Goal: Task Accomplishment & Management: Complete application form

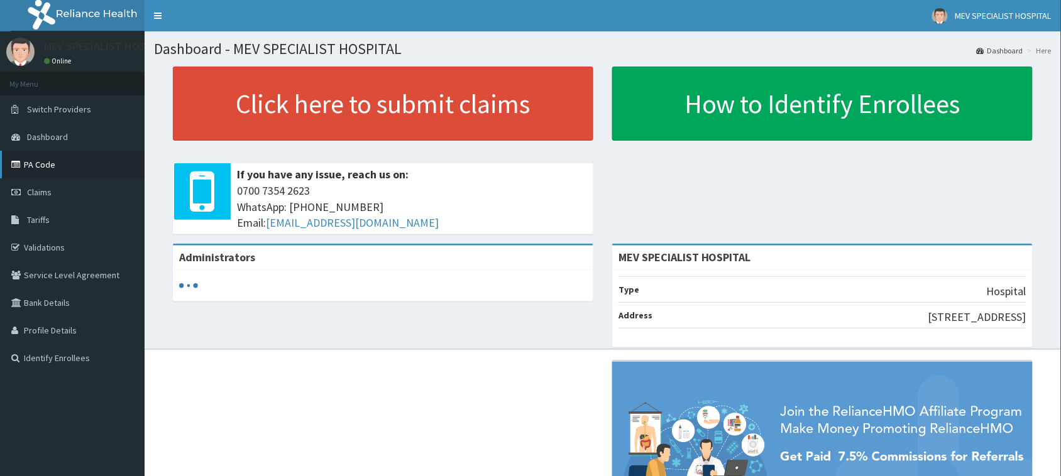
click at [48, 170] on link "PA Code" at bounding box center [72, 165] width 145 height 28
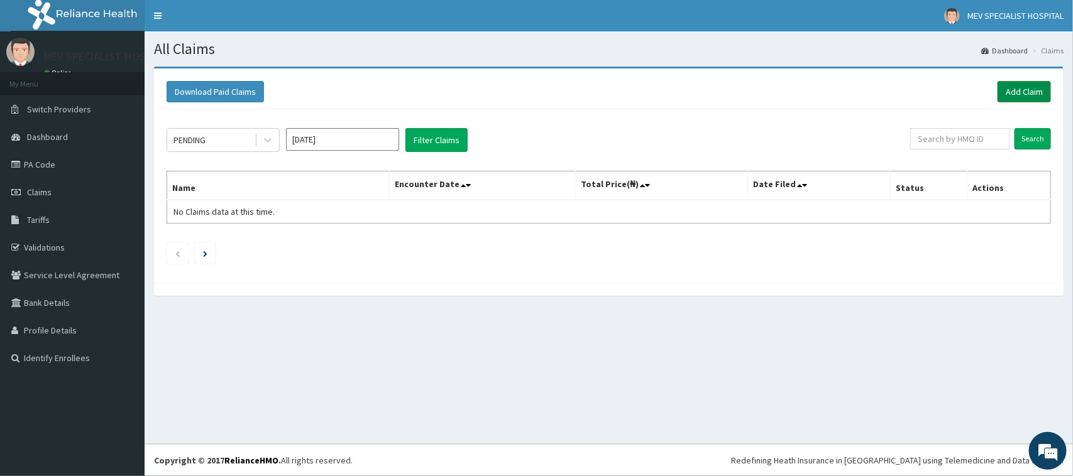
click at [1012, 92] on link "Add Claim" at bounding box center [1024, 91] width 53 height 21
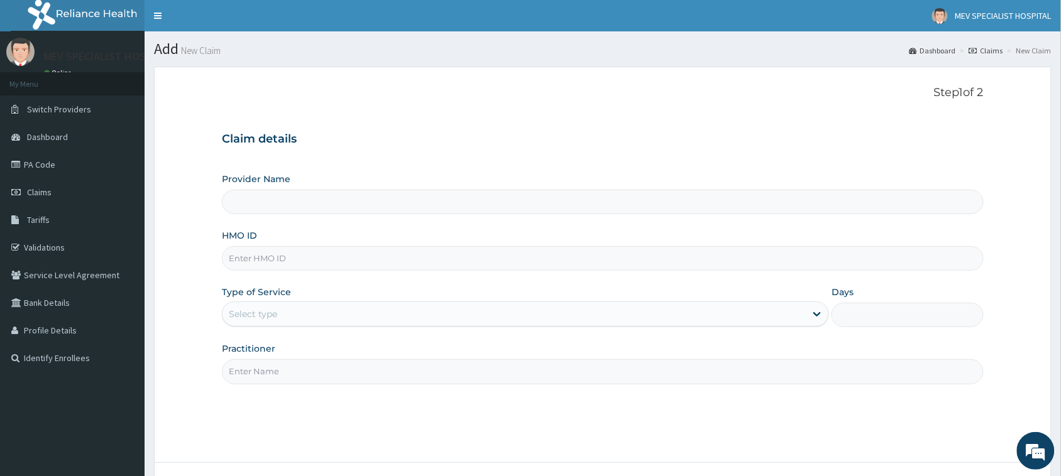
click at [446, 261] on input "HMO ID" at bounding box center [603, 258] width 762 height 25
paste input "NBC/11292/B"
type input "NBC/11292/B"
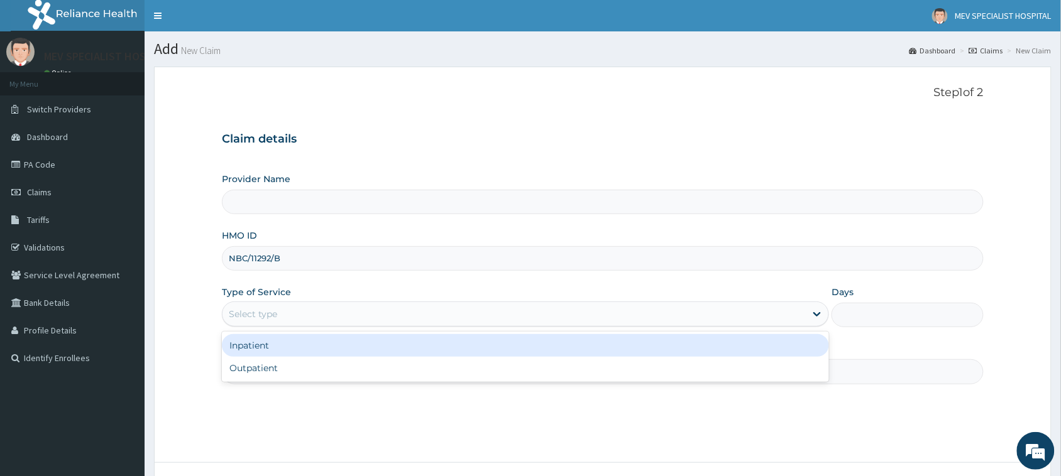
click at [449, 309] on div "Select type" at bounding box center [514, 314] width 583 height 20
type input "MEV SPECIALIST HOSPITAL"
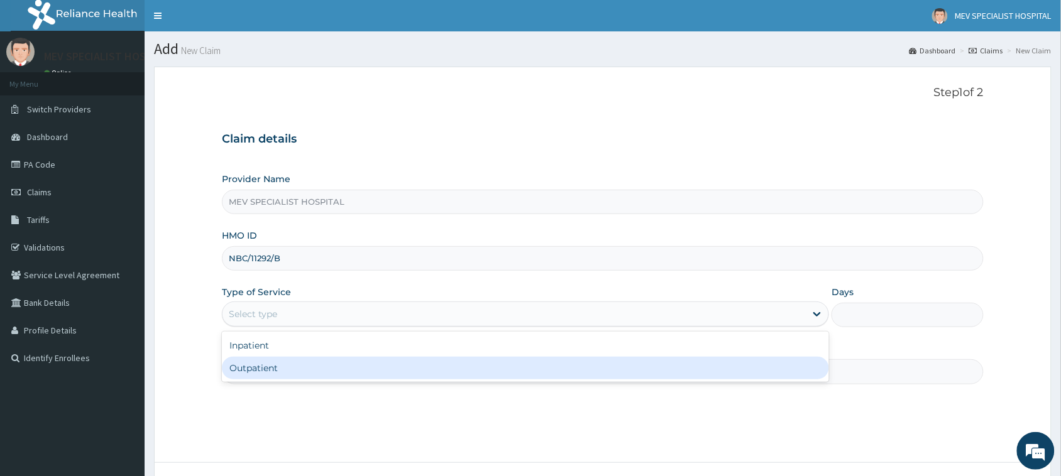
click at [422, 366] on div "Outpatient" at bounding box center [525, 368] width 607 height 23
type input "1"
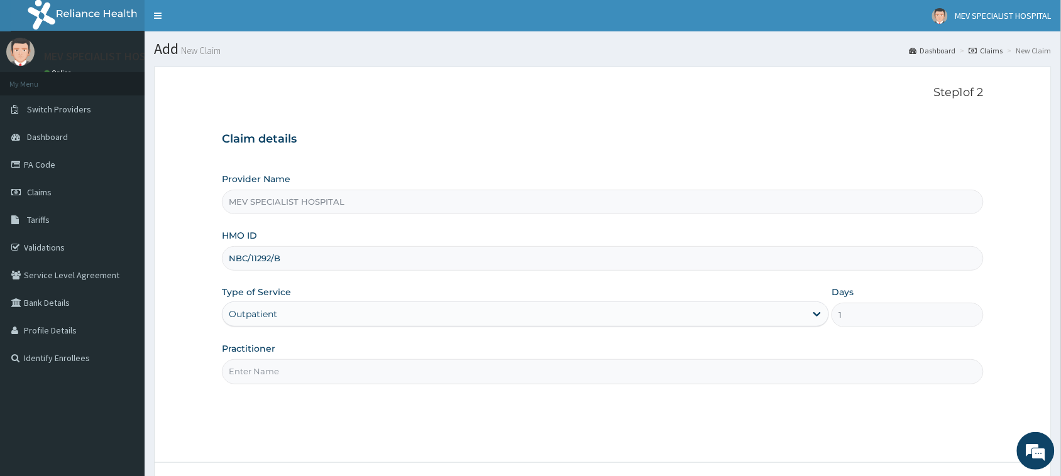
click at [422, 366] on input "Practitioner" at bounding box center [603, 372] width 762 height 25
type input "DR AYORINDE"
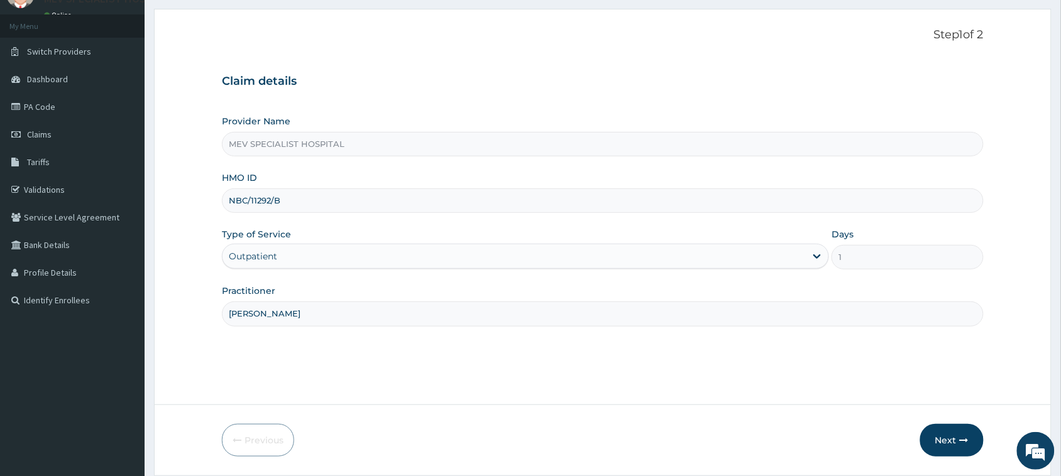
scroll to position [70, 0]
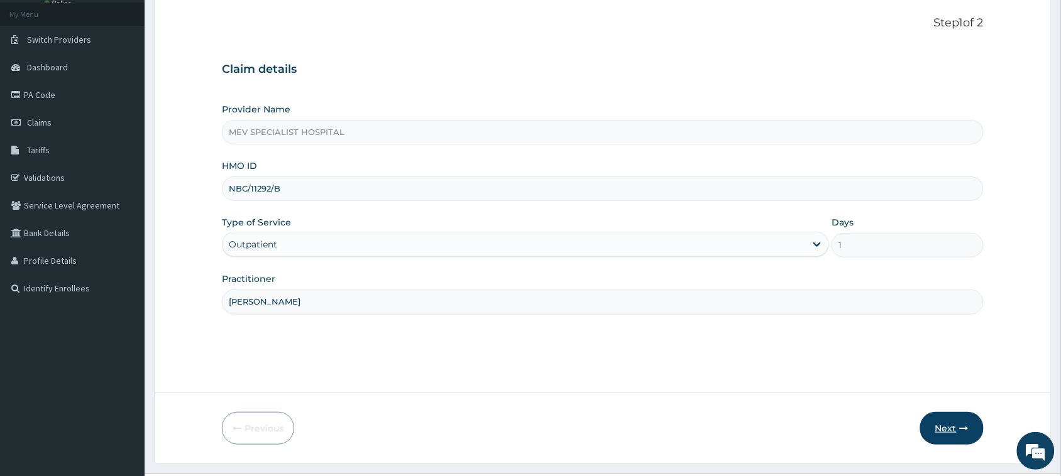
click at [957, 427] on button "Next" at bounding box center [951, 428] width 63 height 33
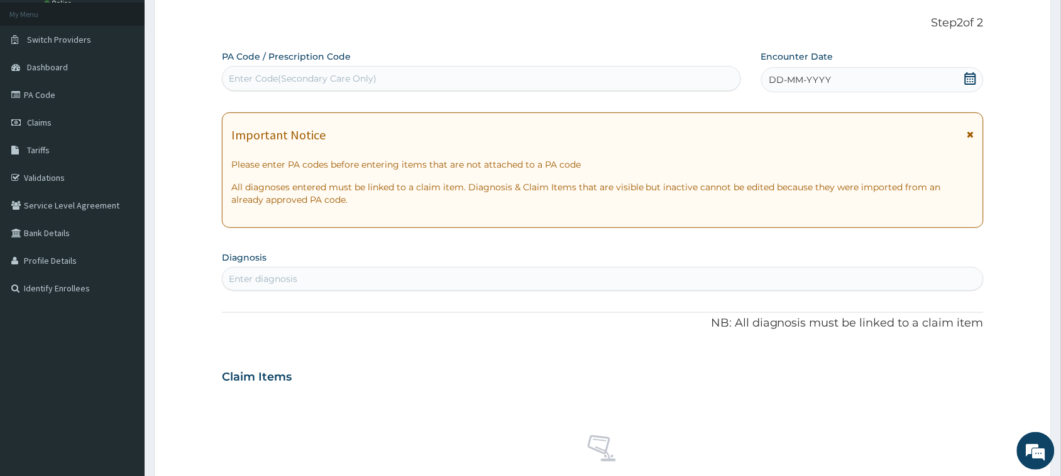
click at [607, 73] on div "Enter Code(Secondary Care Only)" at bounding box center [482, 79] width 518 height 20
paste input "PA/A8074C"
type input "PA/A8074C"
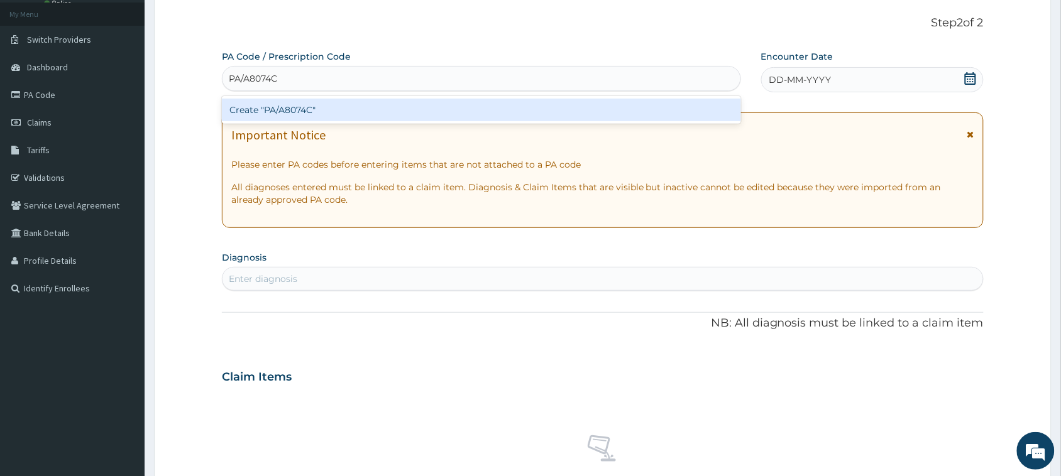
click at [603, 102] on div "Create "PA/A8074C"" at bounding box center [481, 110] width 519 height 23
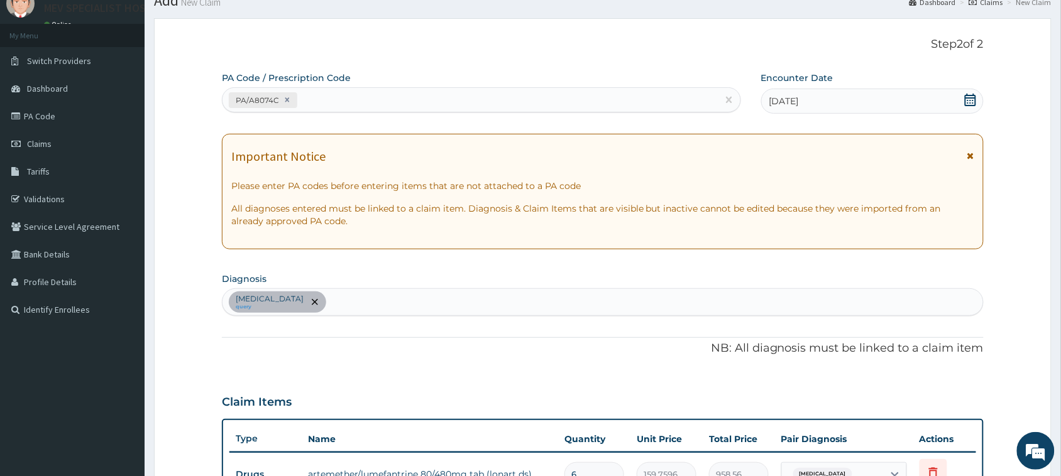
scroll to position [0, 0]
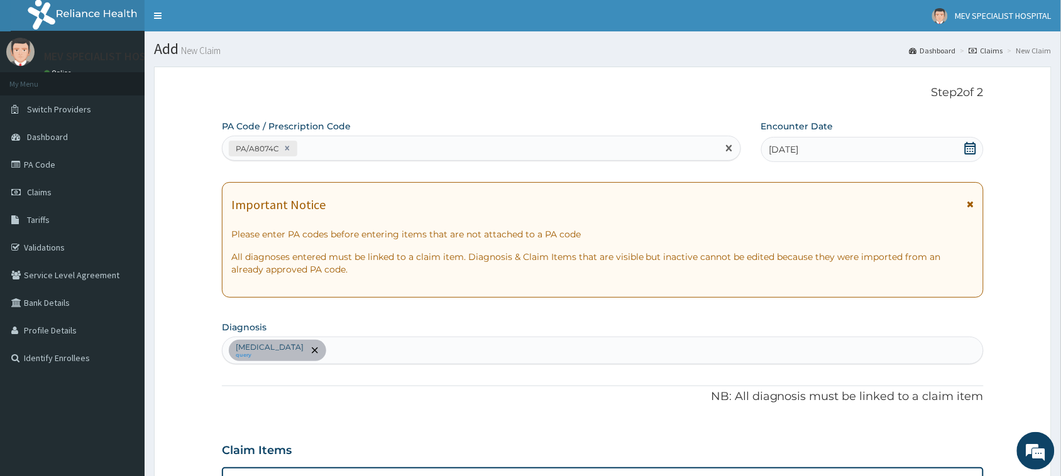
click at [517, 148] on div "PA/A8074C" at bounding box center [470, 148] width 495 height 21
paste input "PA/F2BABD"
type input "PA/F2BABD"
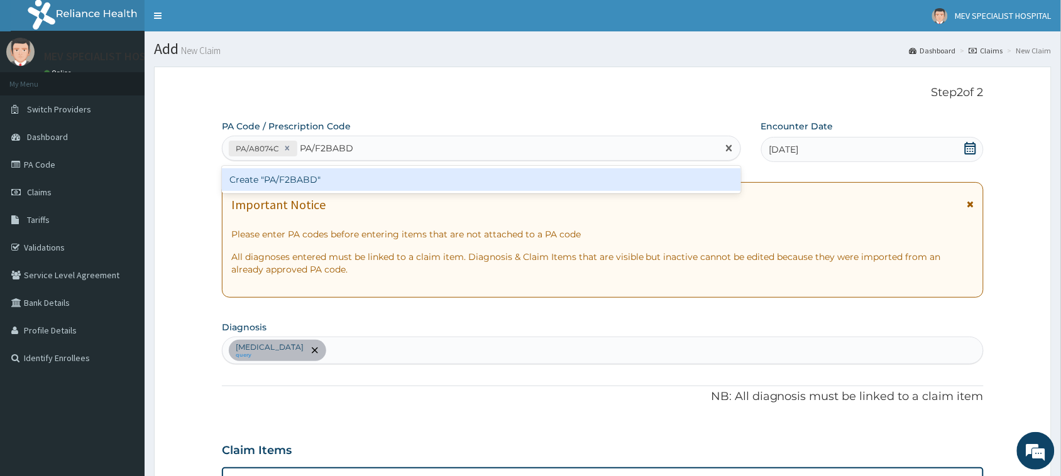
click at [507, 175] on div "Create "PA/F2BABD"" at bounding box center [481, 179] width 519 height 23
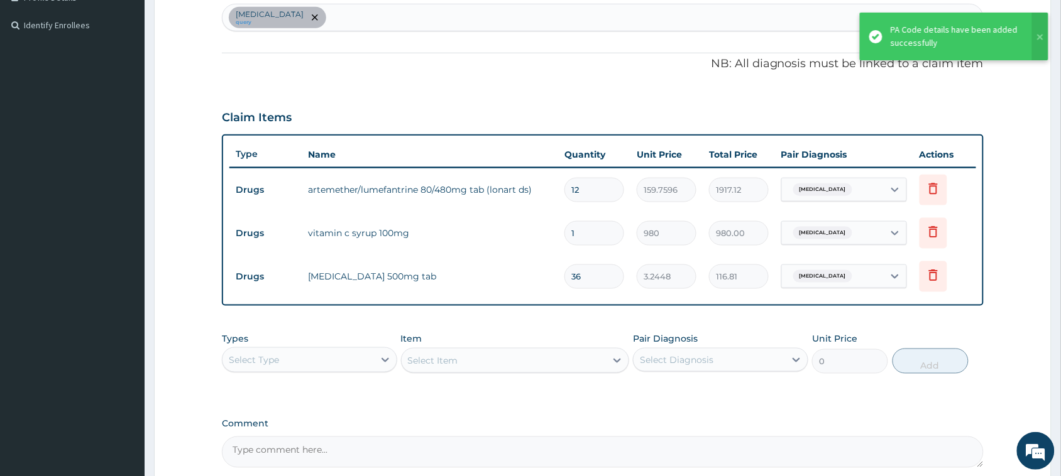
scroll to position [273, 0]
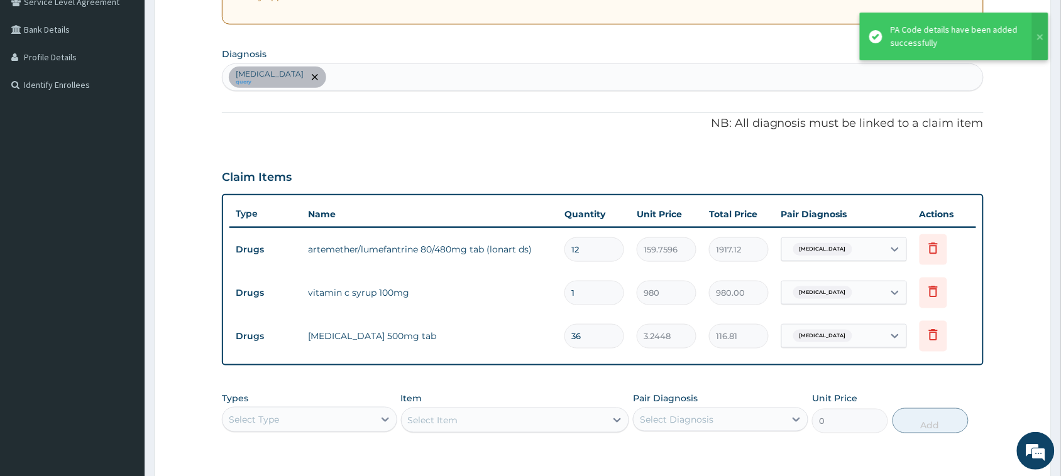
click at [595, 245] on input "12" at bounding box center [594, 250] width 60 height 25
type input "1"
type input "159.76"
type input "0.00"
type input "6"
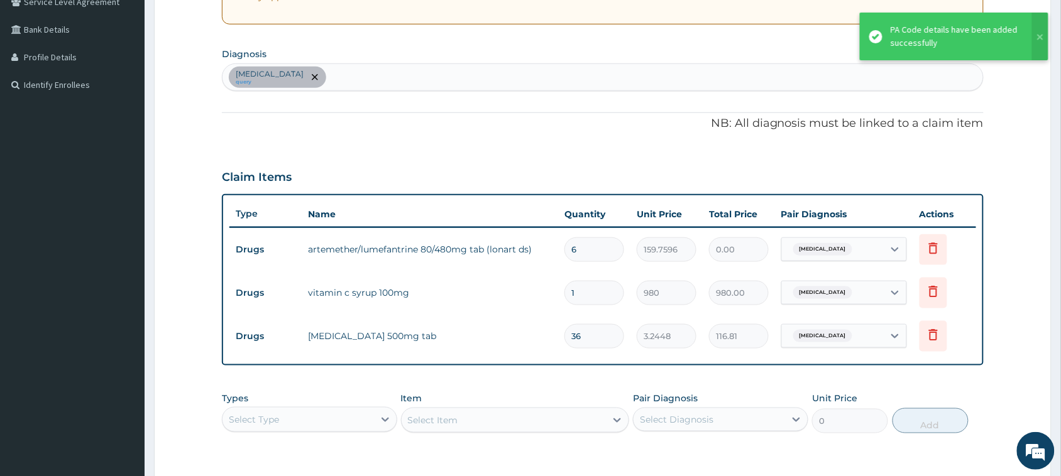
type input "958.56"
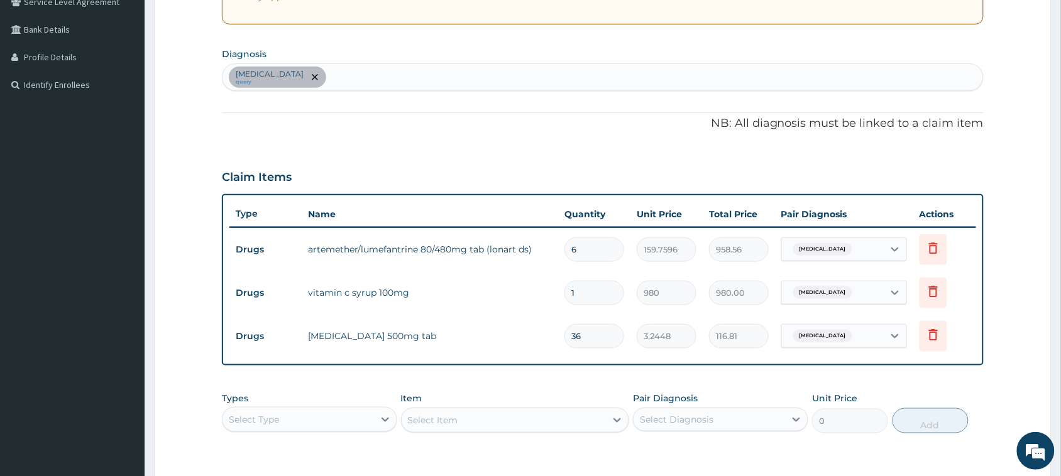
type input "6"
click at [598, 341] on input "36" at bounding box center [594, 336] width 60 height 25
type input "3"
type input "9.73"
type input "0.00"
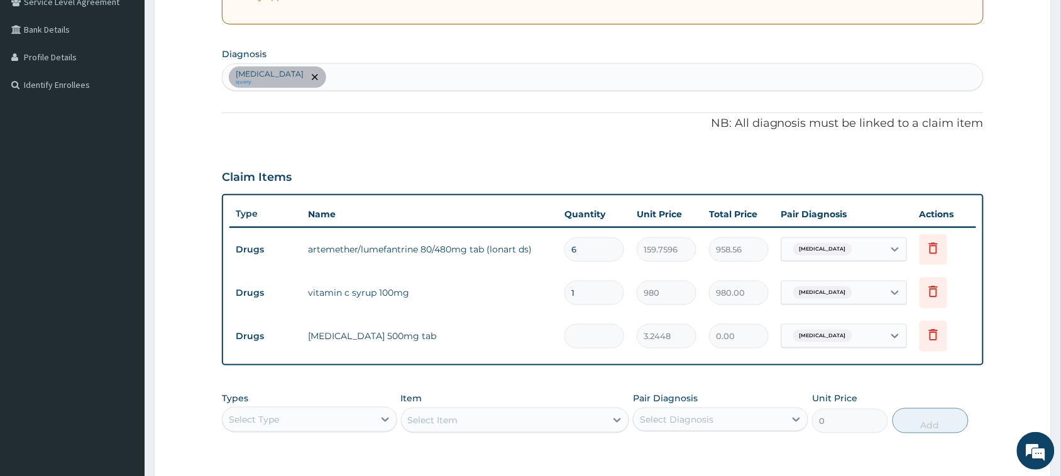
type input "1"
type input "3.24"
type input "18"
type input "58.41"
type input "18"
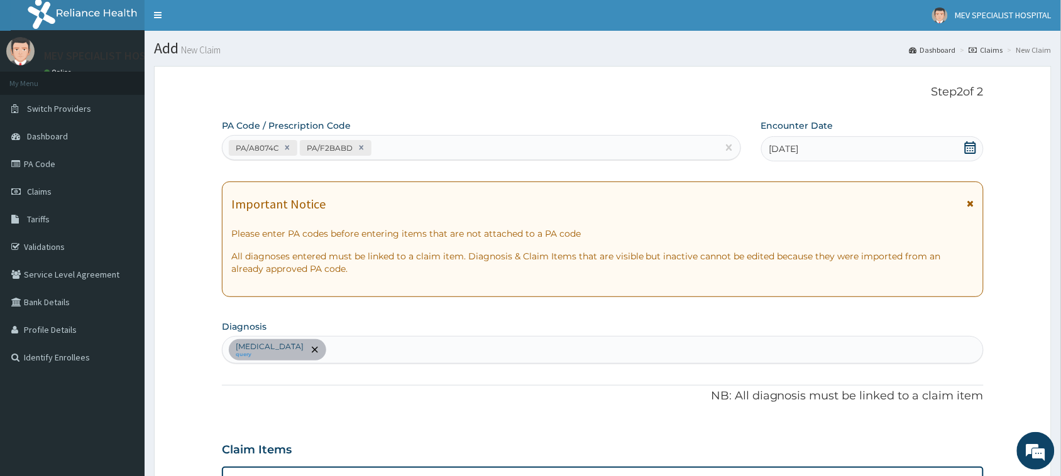
scroll to position [0, 0]
click at [456, 143] on div "PA/A8074C PA/F2BABD" at bounding box center [470, 148] width 495 height 21
paste input "PA/9E1BBC"
type input "PA/9E1BBC"
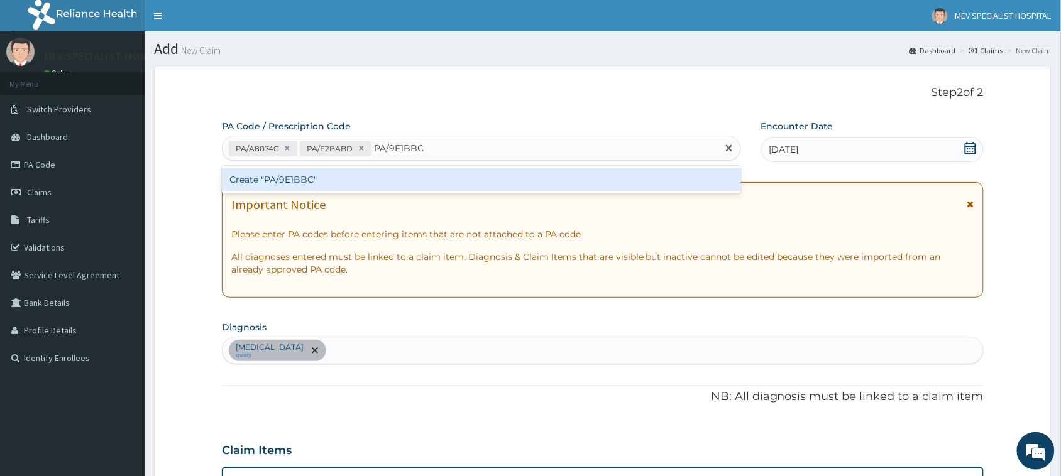
click at [451, 176] on div "Create "PA/9E1BBC"" at bounding box center [481, 179] width 519 height 23
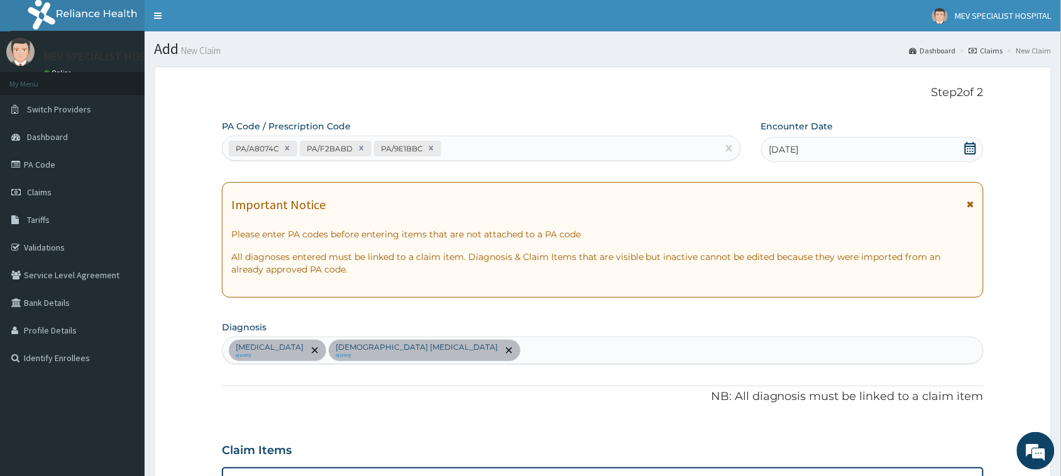
click at [524, 142] on div "PA/A8074C PA/F2BABD PA/9E1BBC" at bounding box center [470, 148] width 495 height 21
paste input "PA/0D36B1"
type input "PA/0D36B1"
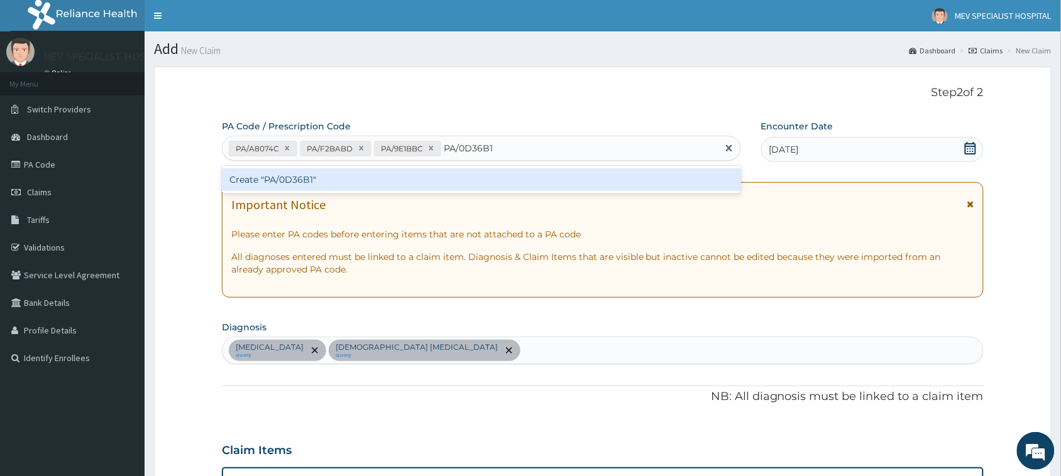
click at [522, 181] on div "Create "PA/0D36B1"" at bounding box center [481, 179] width 519 height 23
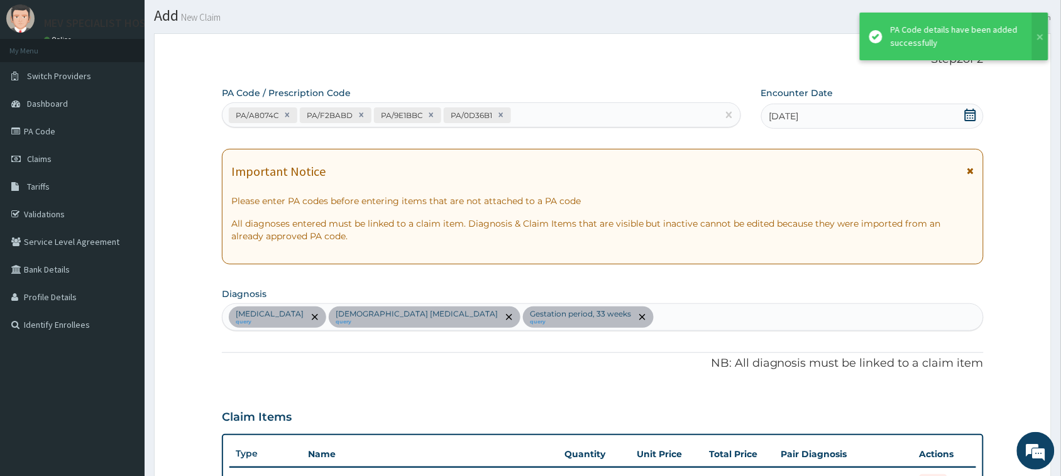
scroll to position [31, 0]
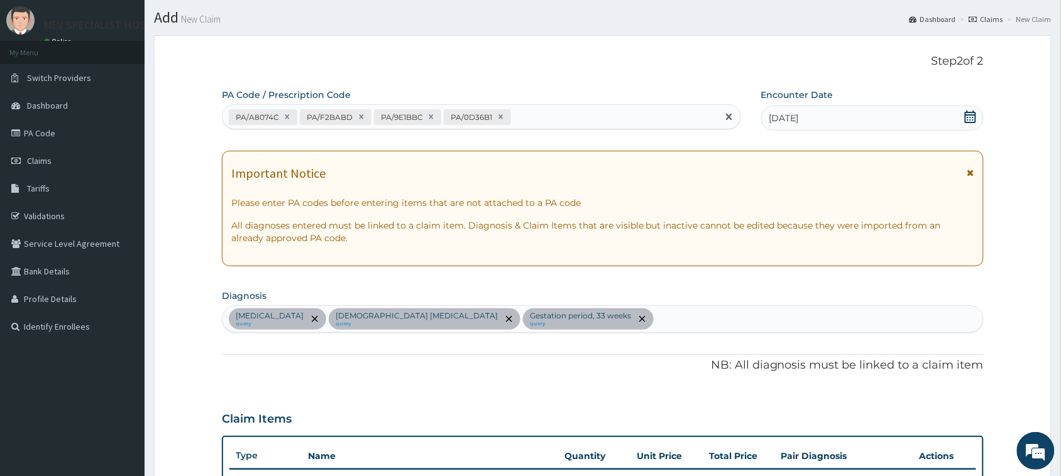
click at [551, 113] on div "PA/A8074C PA/F2BABD PA/9E1BBC PA/0D36B1" at bounding box center [470, 117] width 495 height 21
paste input "PA/B1B3E7"
type input "PA/B1B3E7"
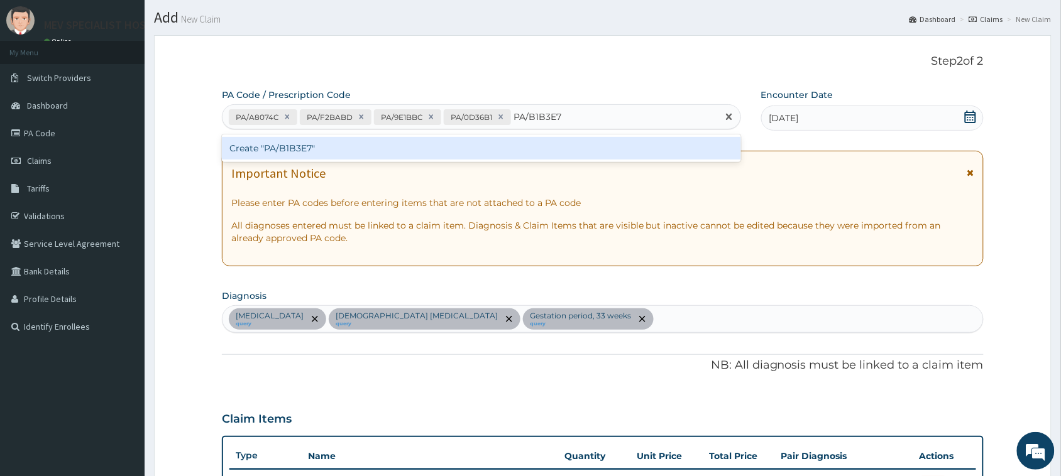
click at [526, 151] on div "Create "PA/B1B3E7"" at bounding box center [481, 148] width 519 height 23
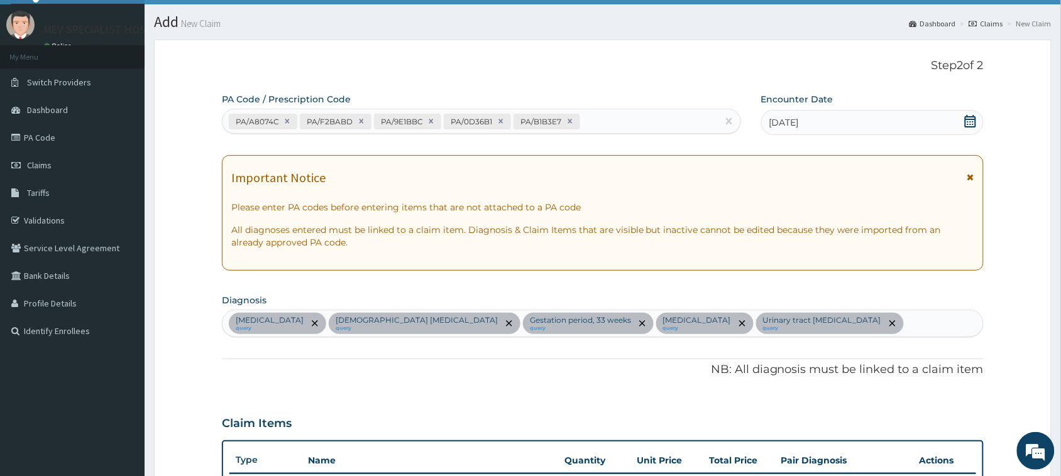
scroll to position [0, 0]
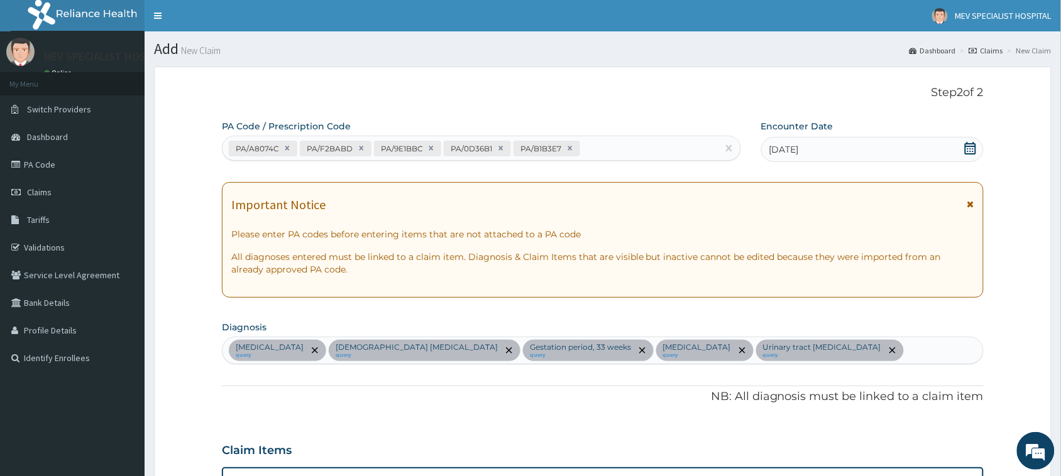
click at [602, 138] on div "PA/A8074C PA/F2BABD PA/9E1BBC PA/0D36B1 PA/B1B3E7" at bounding box center [470, 148] width 495 height 21
paste input "PA/20270F"
type input "PA/20270F"
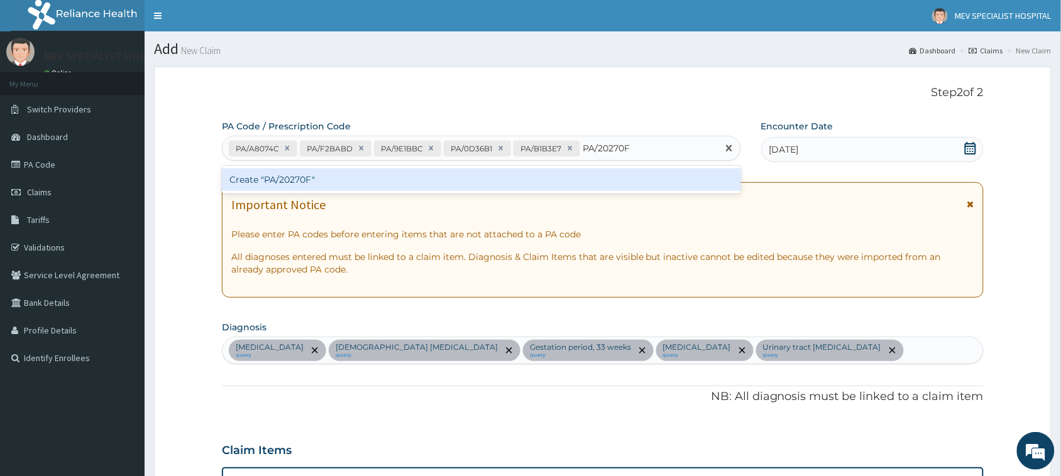
click at [591, 174] on div "Create "PA/20270F"" at bounding box center [481, 179] width 519 height 23
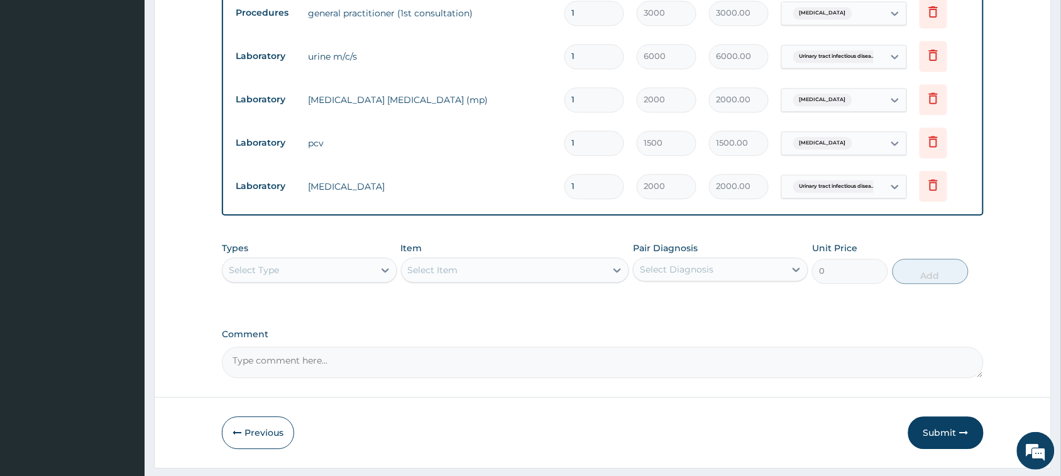
scroll to position [803, 0]
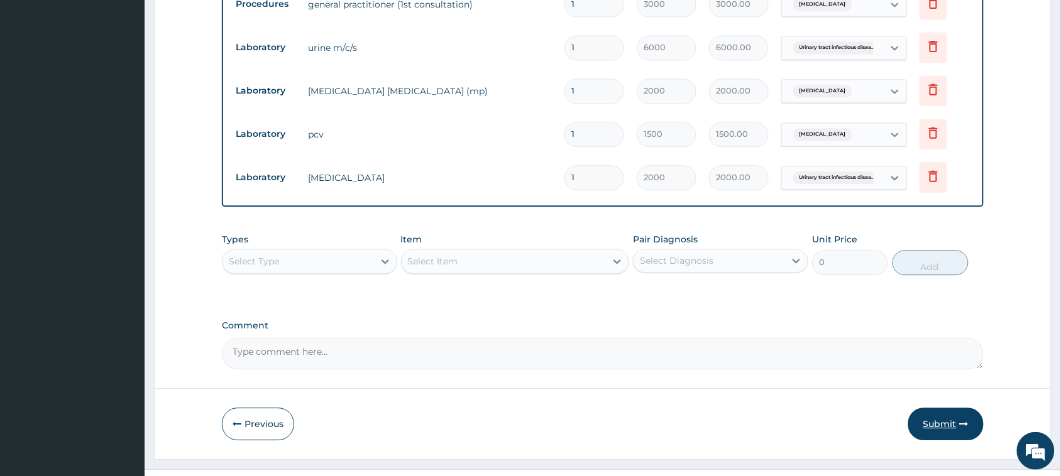
click at [930, 408] on button "Submit" at bounding box center [945, 424] width 75 height 33
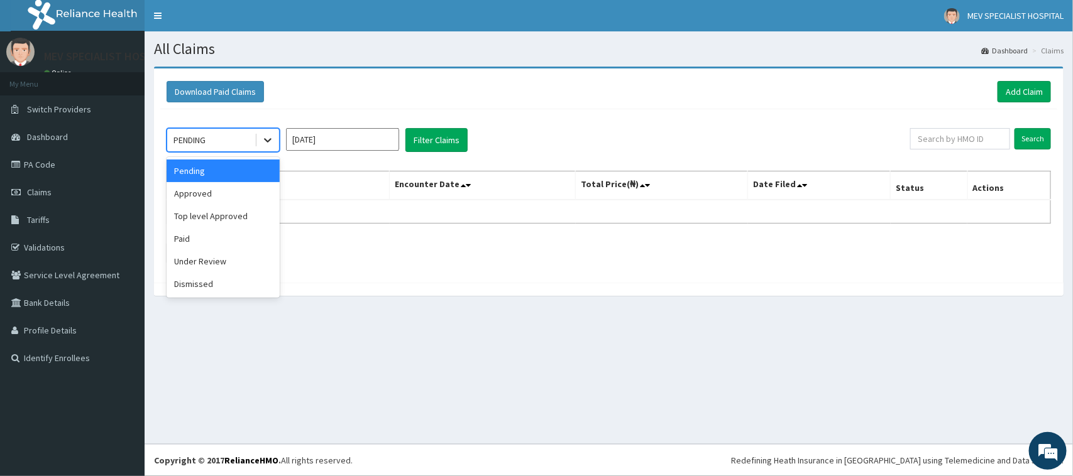
click at [264, 140] on icon at bounding box center [267, 140] width 13 height 13
click at [233, 187] on div "Approved" at bounding box center [223, 193] width 113 height 23
click at [314, 145] on input "[DATE]" at bounding box center [342, 139] width 113 height 23
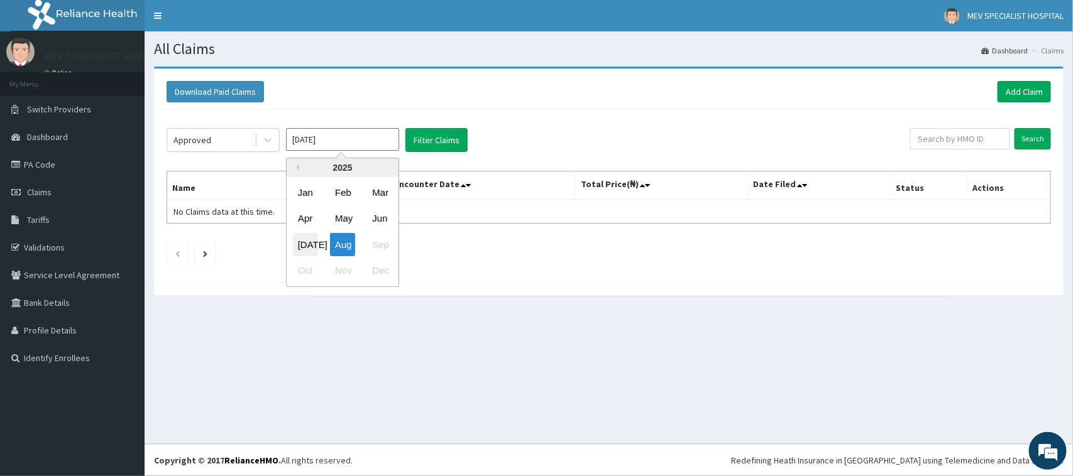
click at [312, 238] on div "Jul" at bounding box center [305, 244] width 25 height 23
type input "Jul 2025"
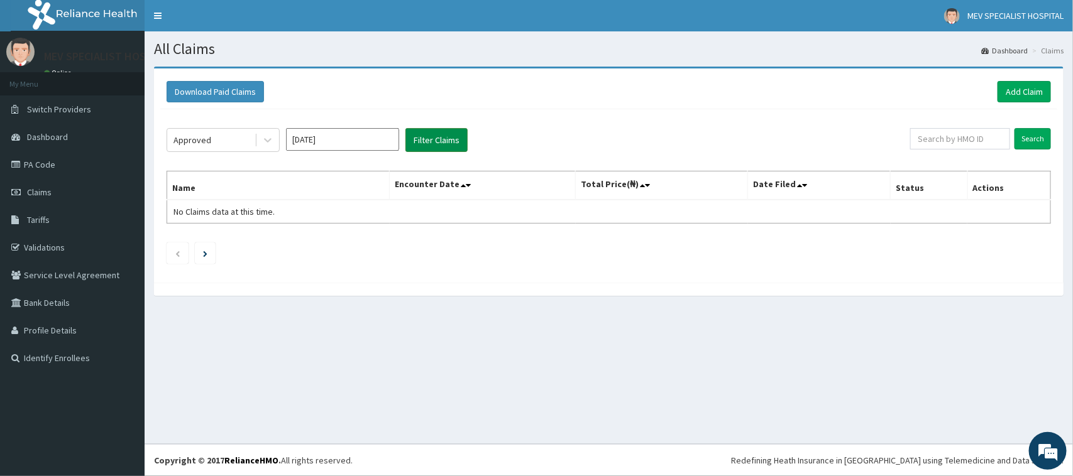
click at [437, 145] on button "Filter Claims" at bounding box center [436, 140] width 62 height 24
click at [454, 136] on button "Filter Claims" at bounding box center [436, 140] width 62 height 24
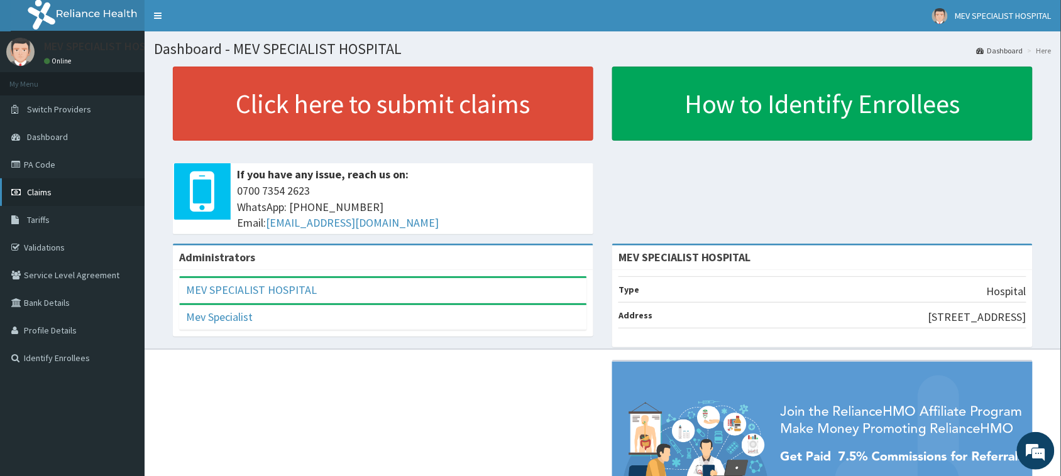
click at [89, 184] on link "Claims" at bounding box center [72, 193] width 145 height 28
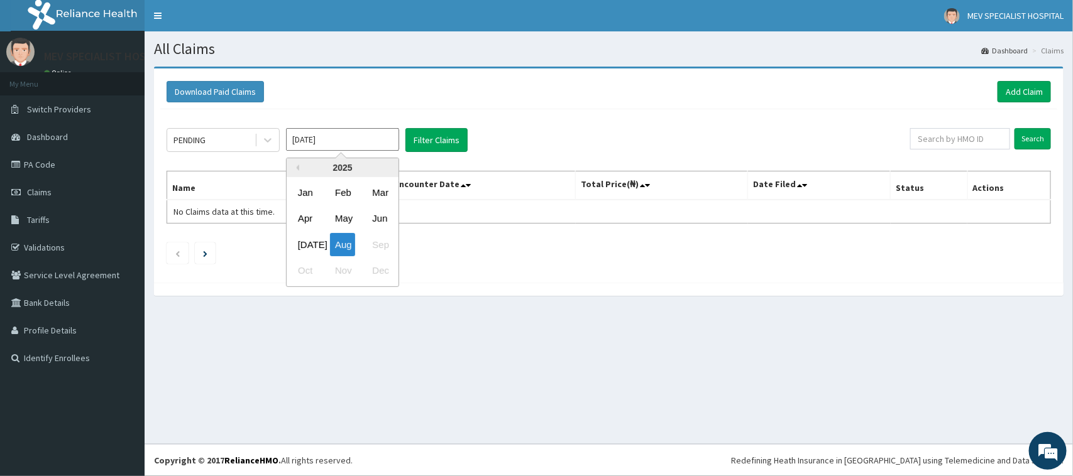
click at [292, 133] on input "Aug 2025" at bounding box center [342, 139] width 113 height 23
click at [305, 234] on div "Jul" at bounding box center [305, 244] width 25 height 23
type input "Jul 2025"
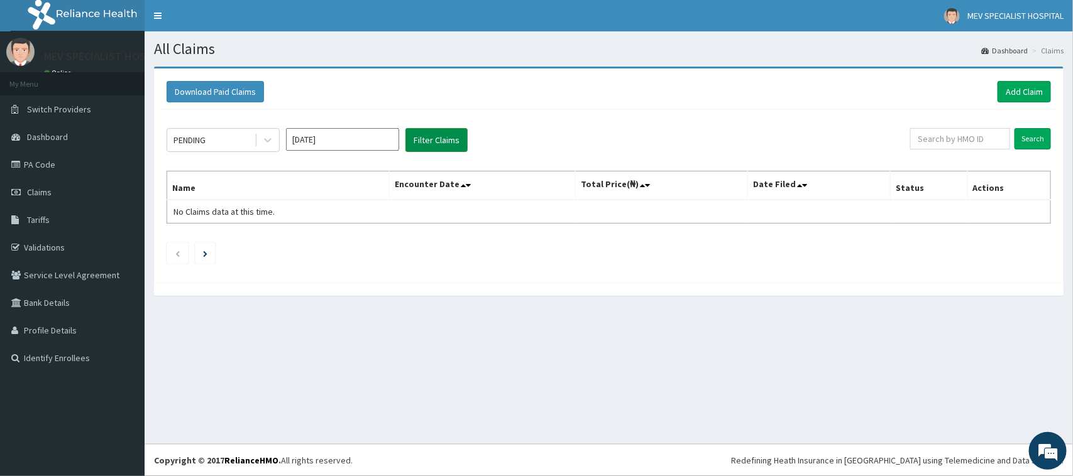
click at [438, 136] on button "Filter Claims" at bounding box center [436, 140] width 62 height 24
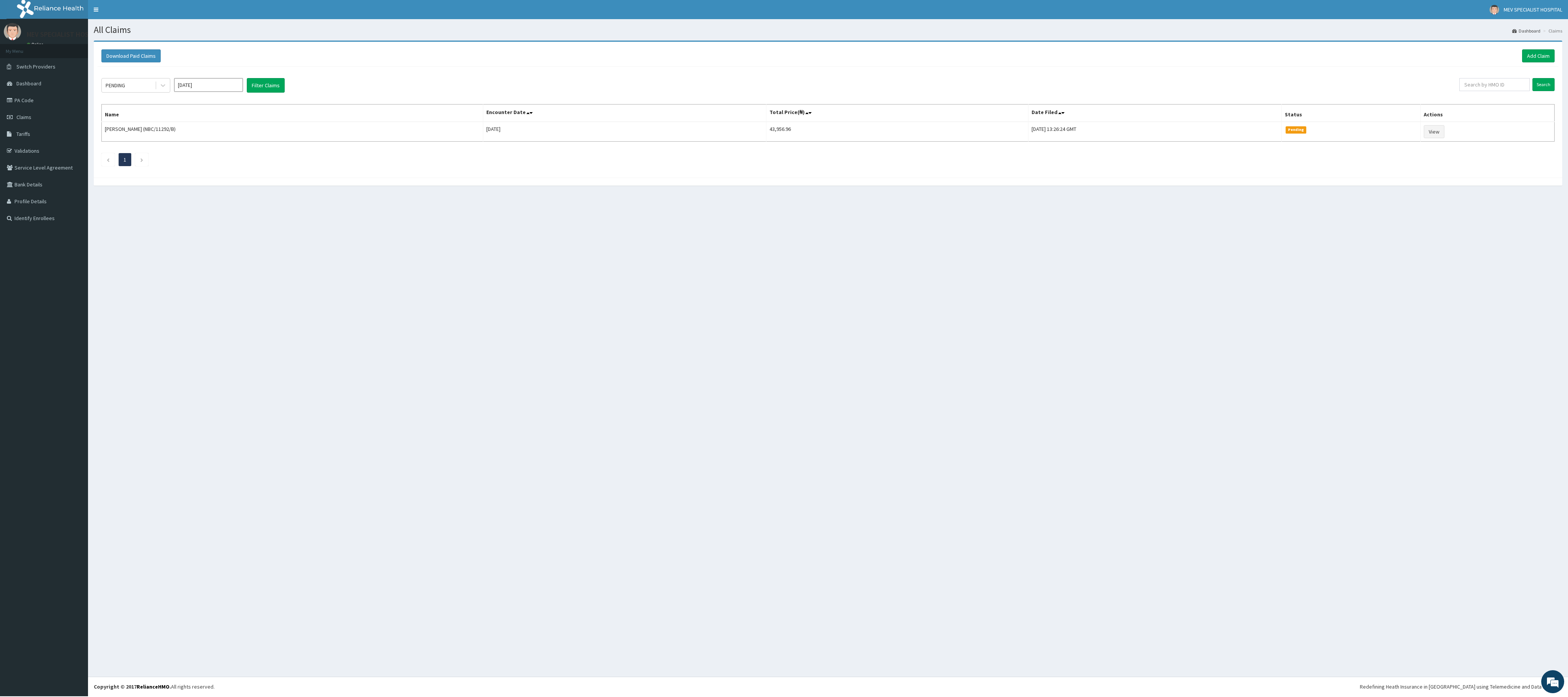
click at [653, 290] on div "All Claims Dashboard Claims Download Paid Claims Add Claim × Note you can only …" at bounding box center [828, 348] width 1480 height 657
click at [653, 284] on div "All Claims Dashboard Claims Download Paid Claims Add Claim × Note you can only …" at bounding box center [828, 348] width 1480 height 657
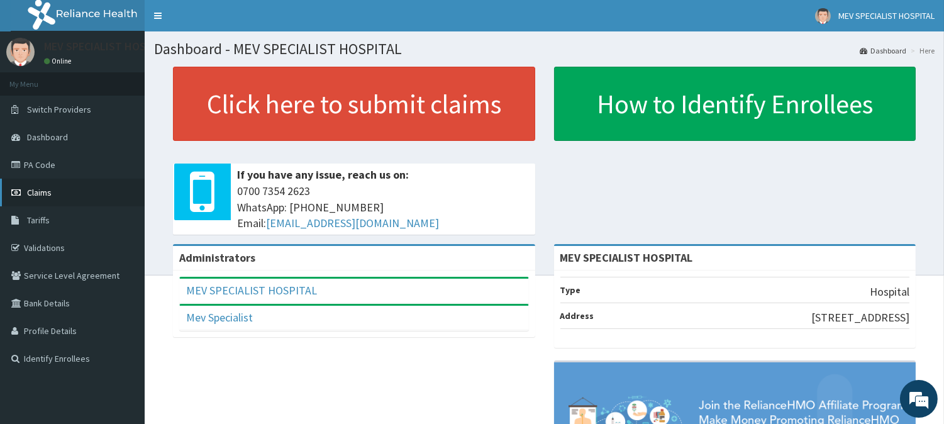
click at [98, 183] on link "Claims" at bounding box center [72, 193] width 145 height 28
click at [55, 158] on link "PA Code" at bounding box center [72, 165] width 145 height 28
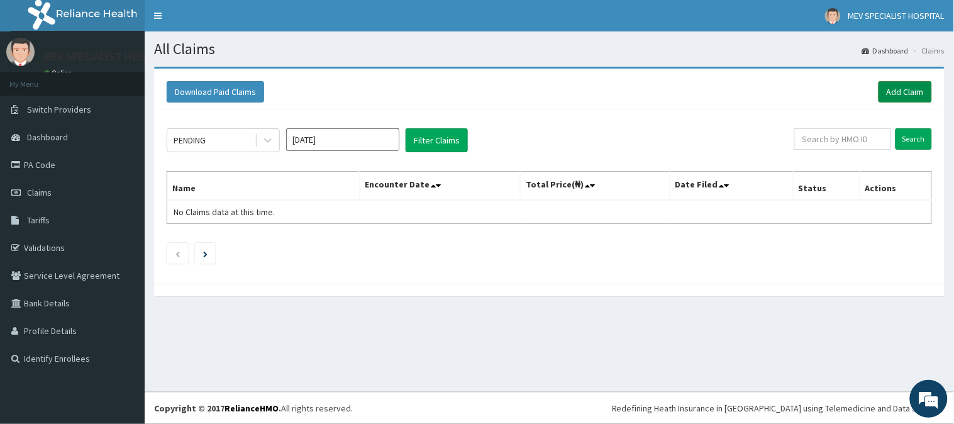
click at [920, 91] on link "Add Claim" at bounding box center [904, 91] width 53 height 21
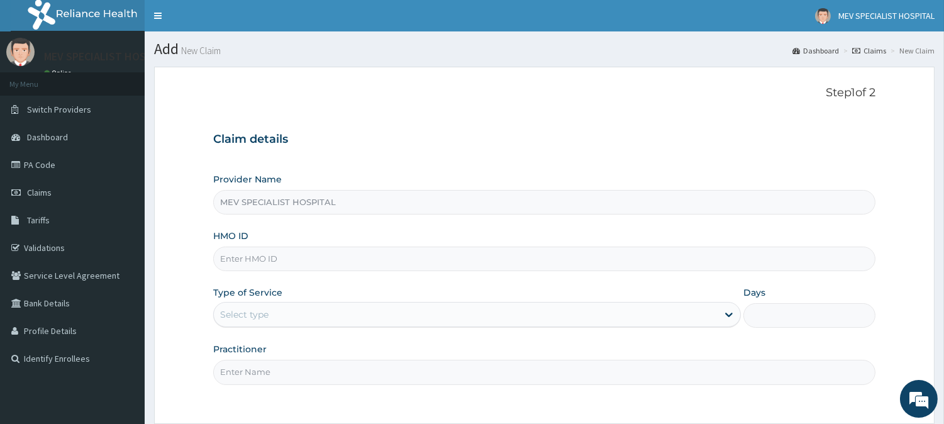
type input "MEV SPECIALIST HOSPITAL"
click at [341, 253] on input "HMO ID" at bounding box center [544, 258] width 662 height 25
type input "WOC/10042/E"
click at [272, 309] on div "Select type" at bounding box center [466, 314] width 504 height 20
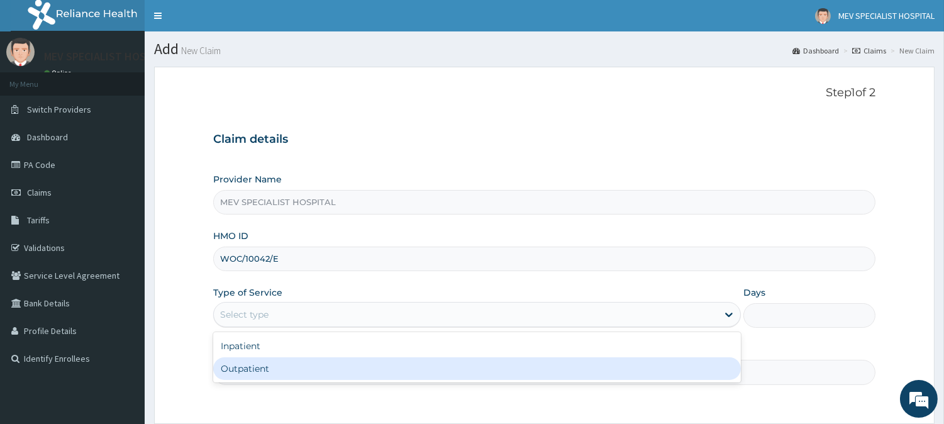
click at [251, 366] on div "Outpatient" at bounding box center [476, 368] width 527 height 23
type input "1"
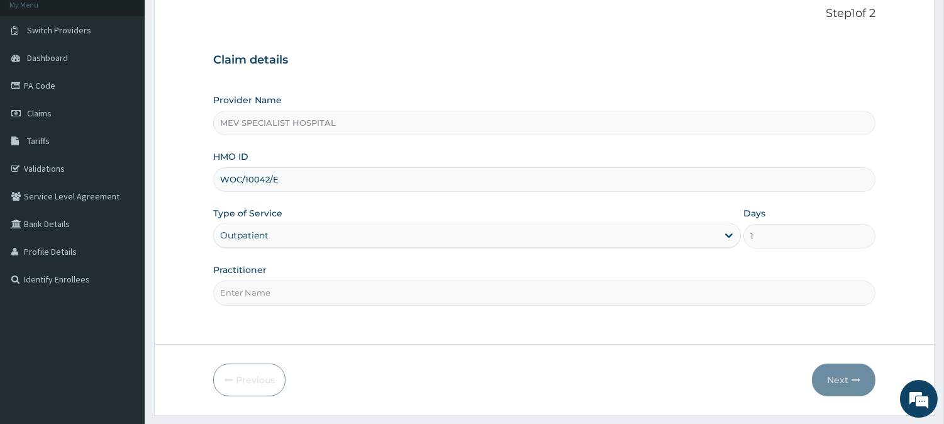
scroll to position [112, 0]
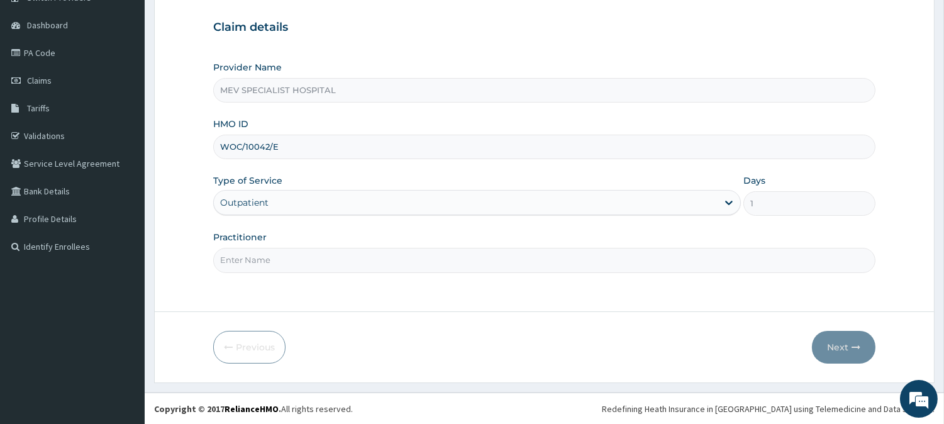
click at [285, 265] on input "Practitioner" at bounding box center [544, 260] width 662 height 25
type input "DR [PERSON_NAME]"
click at [852, 347] on icon "button" at bounding box center [855, 347] width 9 height 9
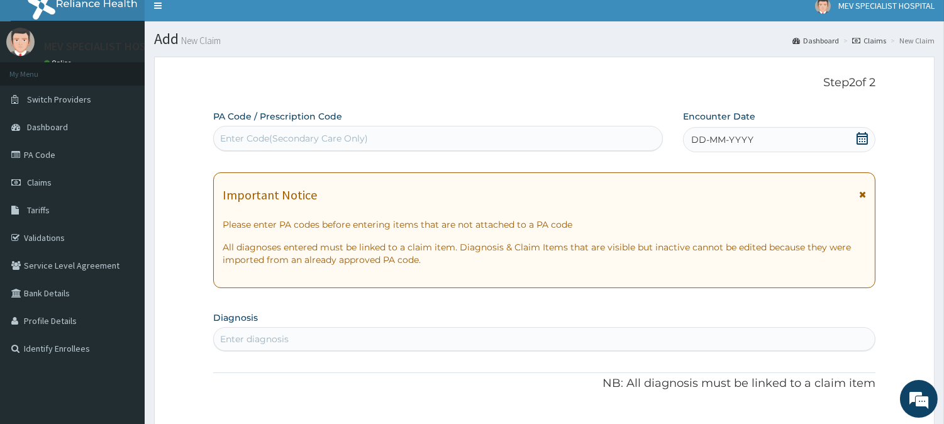
scroll to position [0, 0]
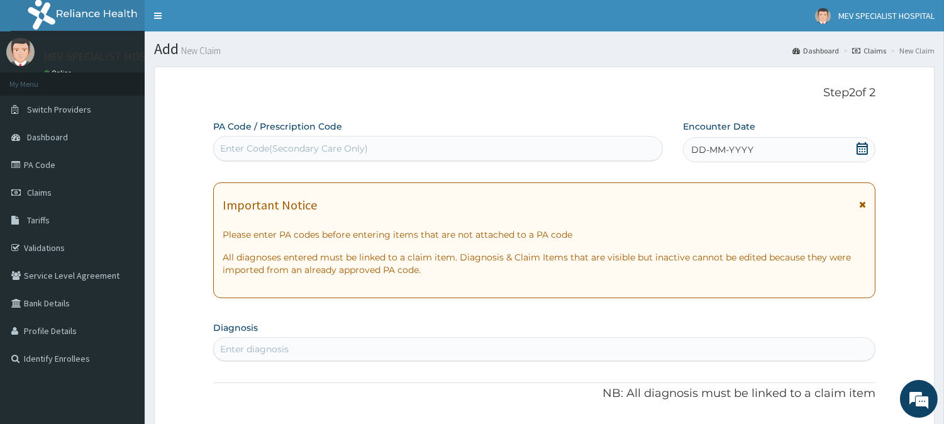
click at [736, 150] on span "DD-MM-YYYY" at bounding box center [722, 149] width 62 height 13
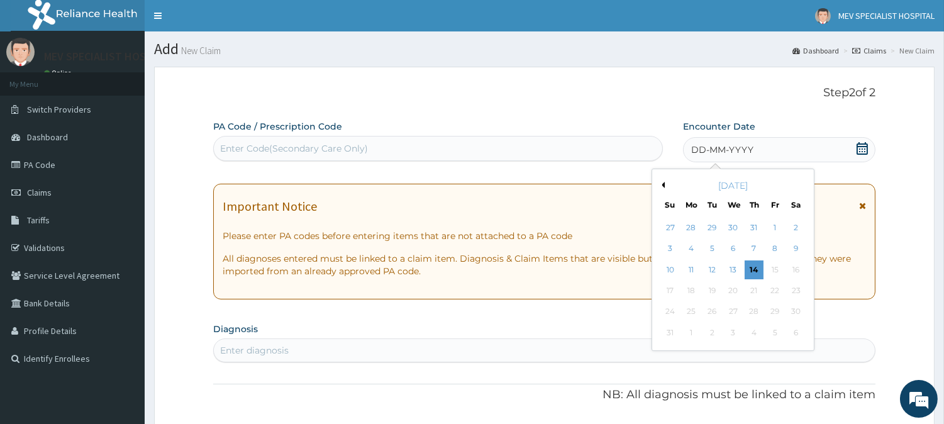
click at [663, 183] on button "Previous Month" at bounding box center [661, 185] width 6 height 6
click at [710, 311] on div "29" at bounding box center [711, 311] width 19 height 19
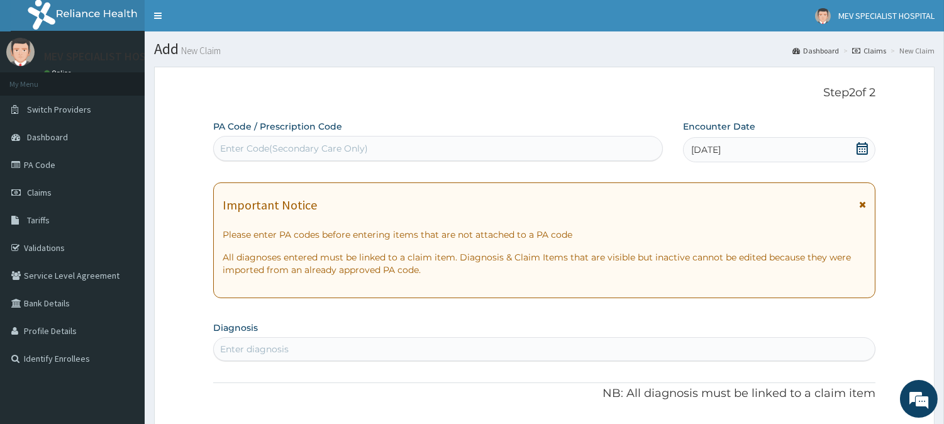
click at [339, 148] on div "Enter Code(Secondary Care Only)" at bounding box center [294, 148] width 148 height 13
paste input "PA/677D10"
type input "PA/677D10"
click at [339, 148] on div "Enter Code(Secondary Care Only)" at bounding box center [438, 148] width 448 height 20
click at [341, 153] on div "Enter Code(Secondary Care Only)" at bounding box center [294, 148] width 148 height 13
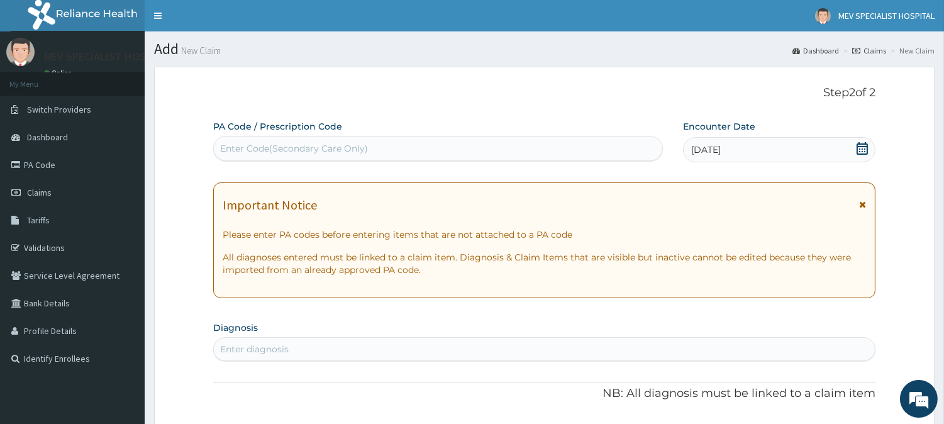
paste input "PA/677D10"
type input "PA/677D10"
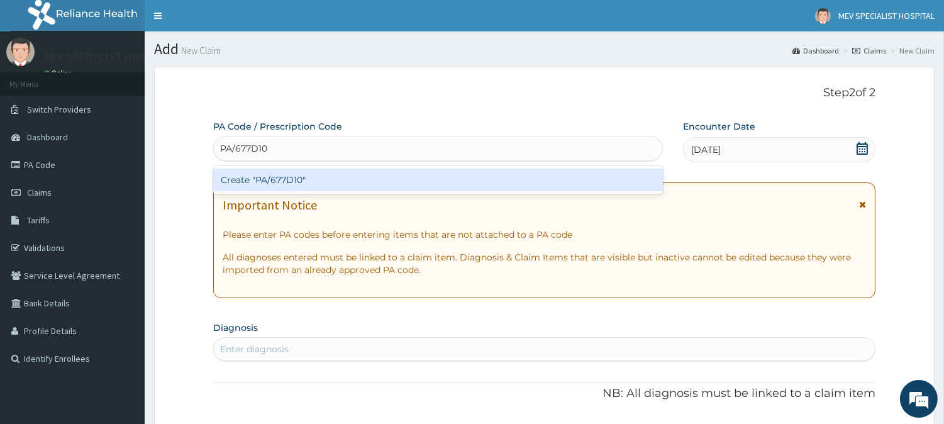
click at [336, 182] on div "Create "PA/677D10"" at bounding box center [437, 179] width 449 height 23
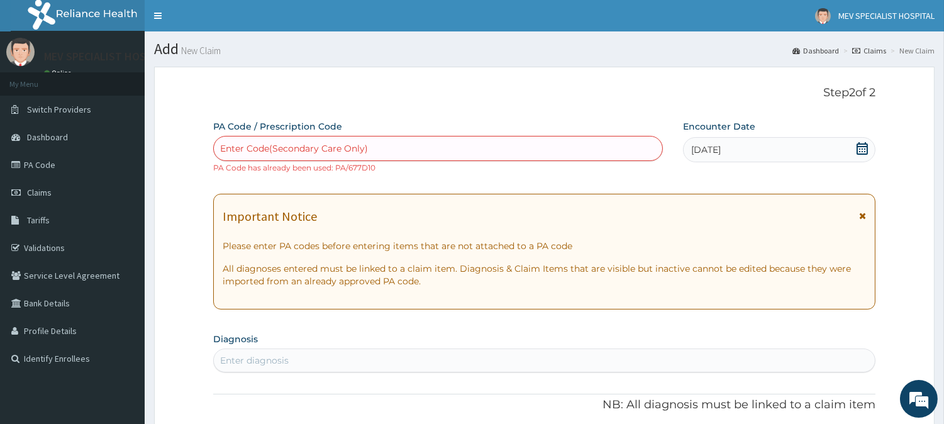
click at [380, 331] on section "Diagnosis Enter diagnosis" at bounding box center [544, 350] width 662 height 43
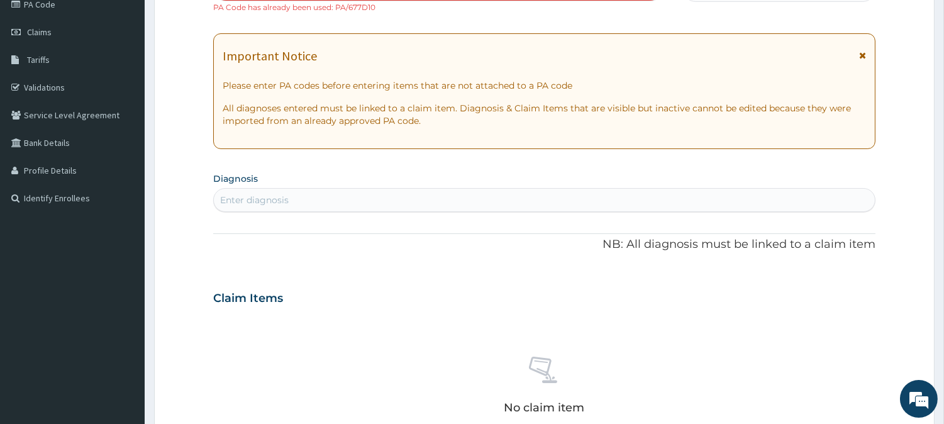
scroll to position [173, 0]
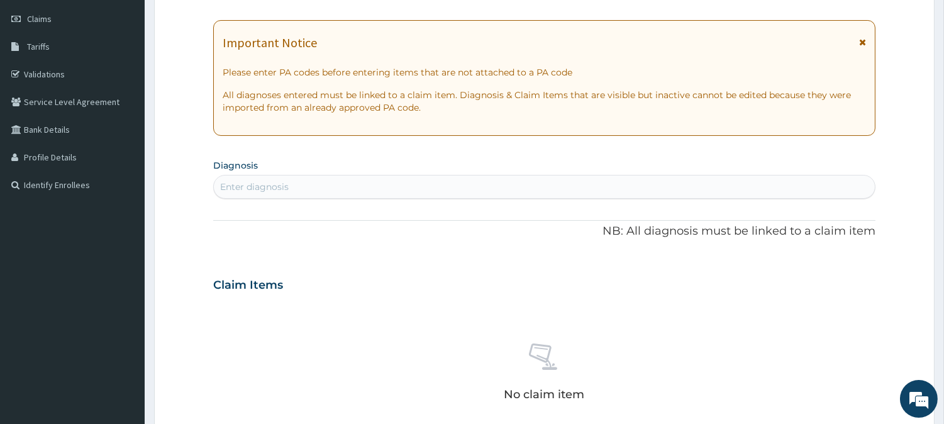
click at [385, 187] on div "Enter diagnosis" at bounding box center [544, 187] width 661 height 20
type input "B"
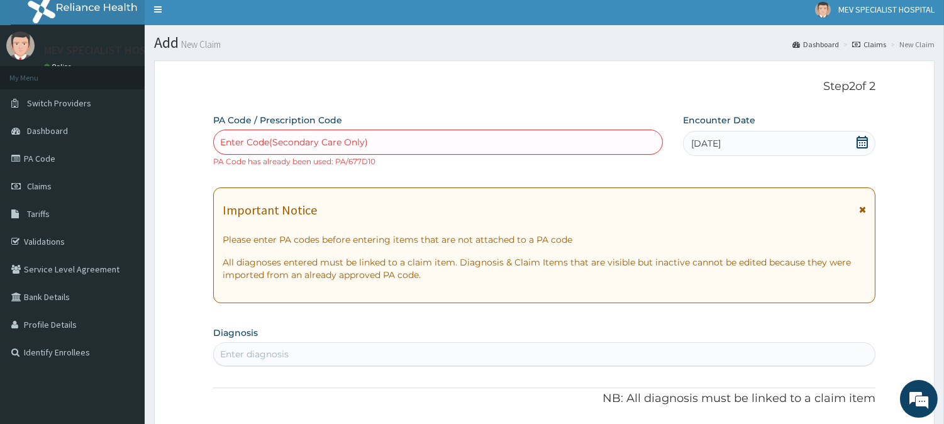
scroll to position [0, 0]
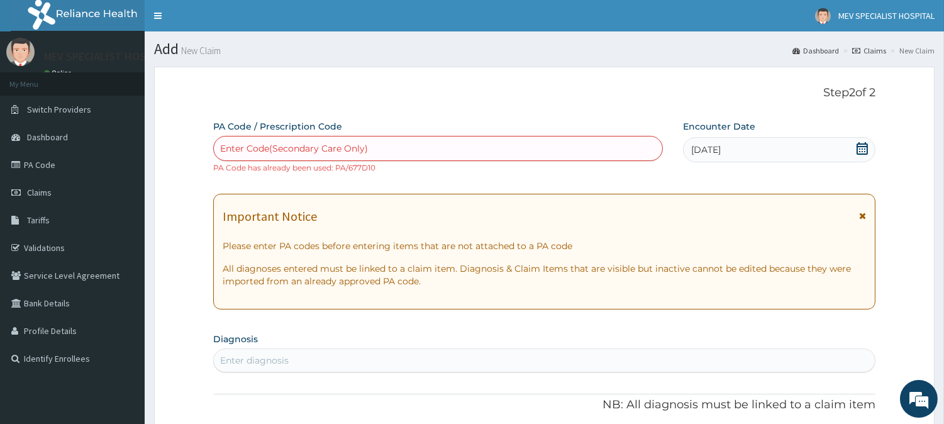
click at [438, 146] on div "Enter Code(Secondary Care Only)" at bounding box center [438, 148] width 448 height 20
click at [520, 167] on div "option Create "PA/677D10", selected. Use Up and Down to choose options, press E…" at bounding box center [437, 155] width 449 height 38
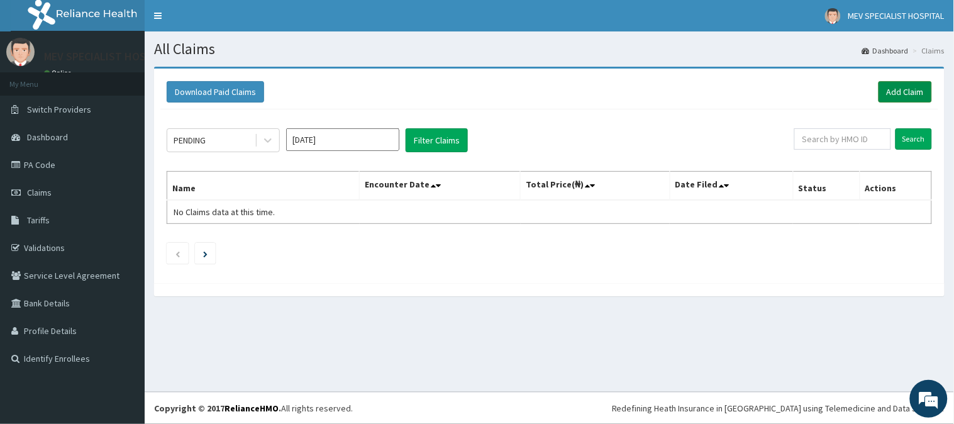
click at [888, 85] on link "Add Claim" at bounding box center [904, 91] width 53 height 21
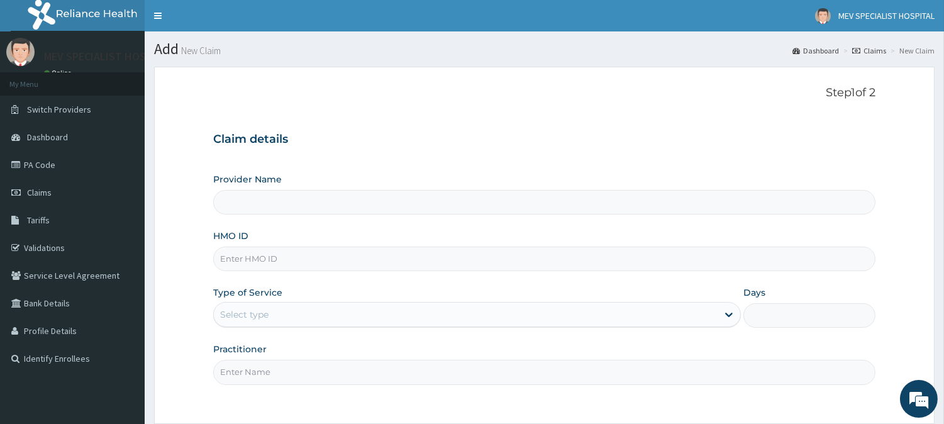
click at [394, 201] on input "Provider Name" at bounding box center [544, 202] width 662 height 25
type input "MEV SPECIALIST HOSPITAL"
click at [317, 205] on input "MEV SPECIALIST HOSPITAL" at bounding box center [544, 202] width 662 height 25
click at [290, 255] on input "HMO ID" at bounding box center [544, 258] width 662 height 25
type input "WOC/10042/E"
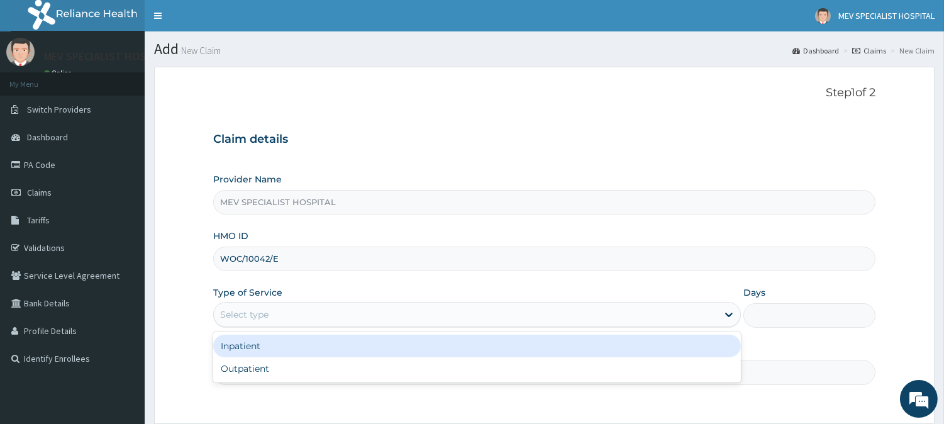
click at [275, 303] on div "Select type" at bounding box center [476, 314] width 527 height 25
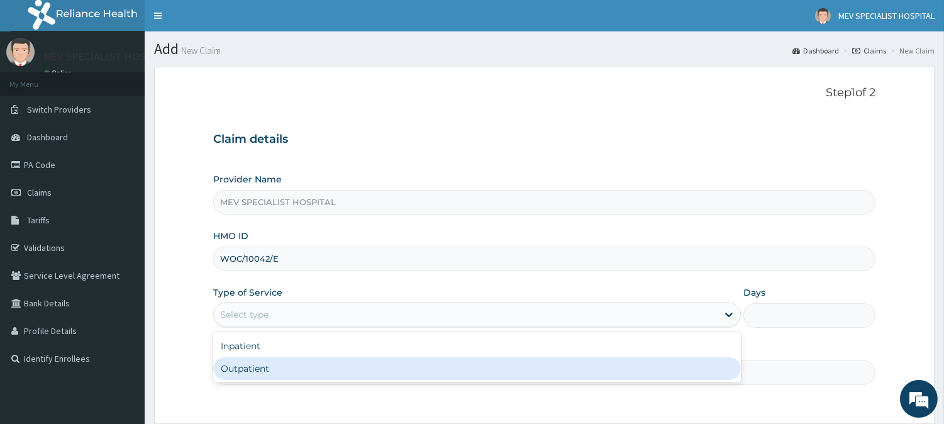
click at [237, 368] on div "Outpatient" at bounding box center [476, 368] width 527 height 23
type input "1"
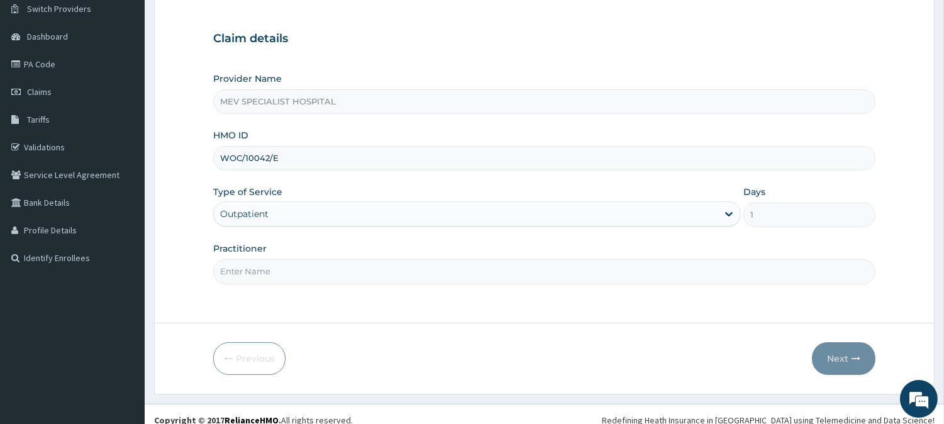
scroll to position [103, 0]
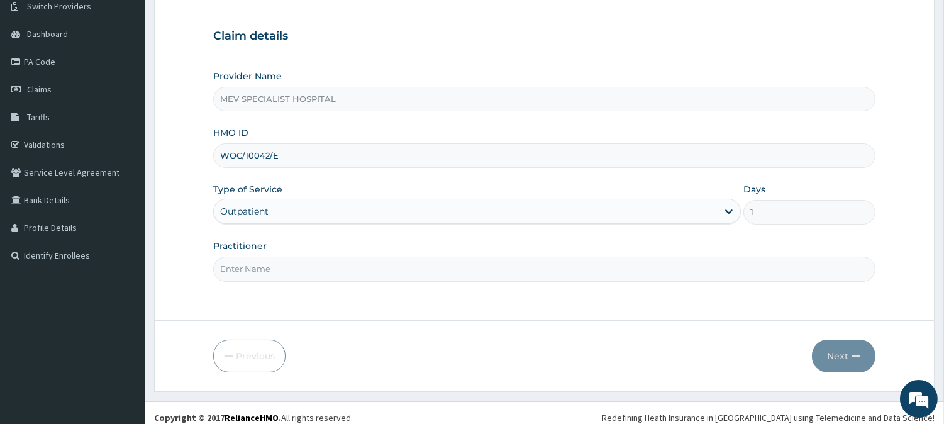
click at [290, 261] on input "Practitioner" at bounding box center [544, 268] width 662 height 25
type input "DR ANITA"
click at [838, 344] on button "Next" at bounding box center [843, 355] width 63 height 33
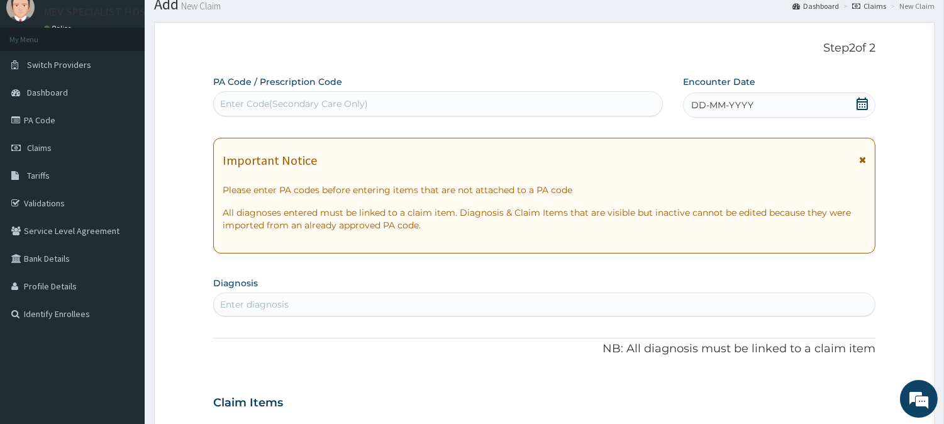
scroll to position [38, 0]
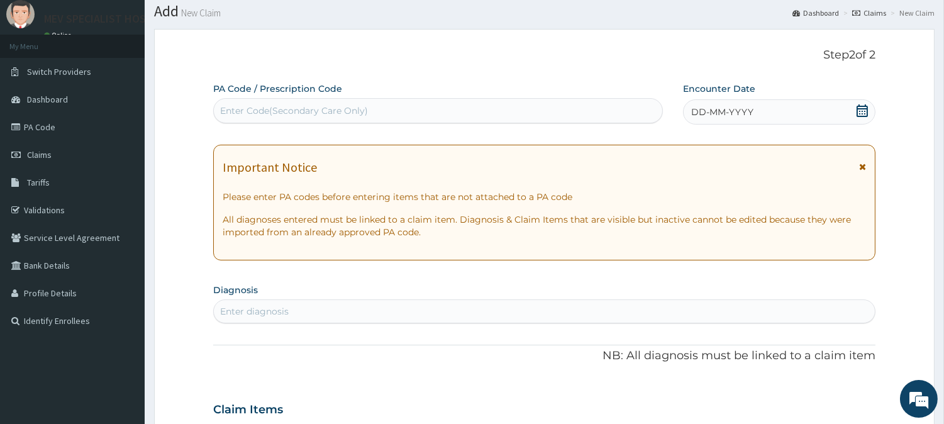
click at [798, 107] on div "DD-MM-YYYY" at bounding box center [779, 111] width 192 height 25
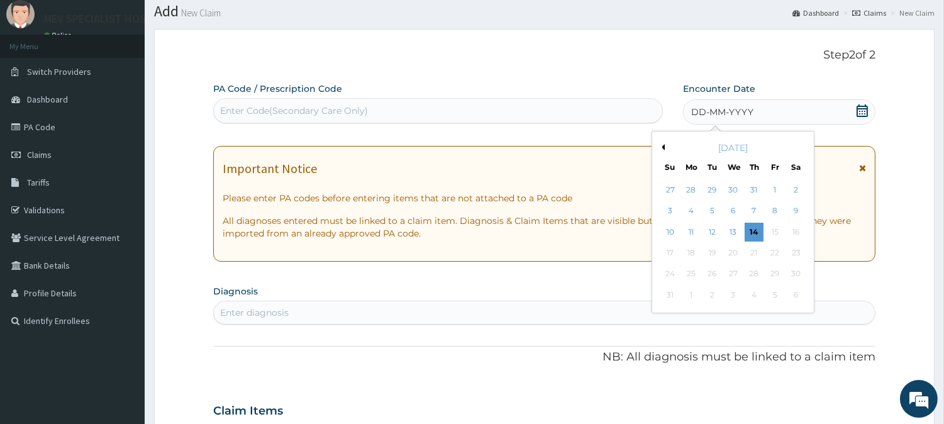
click at [663, 145] on button "Previous Month" at bounding box center [661, 147] width 6 height 6
click at [710, 273] on div "29" at bounding box center [711, 274] width 19 height 19
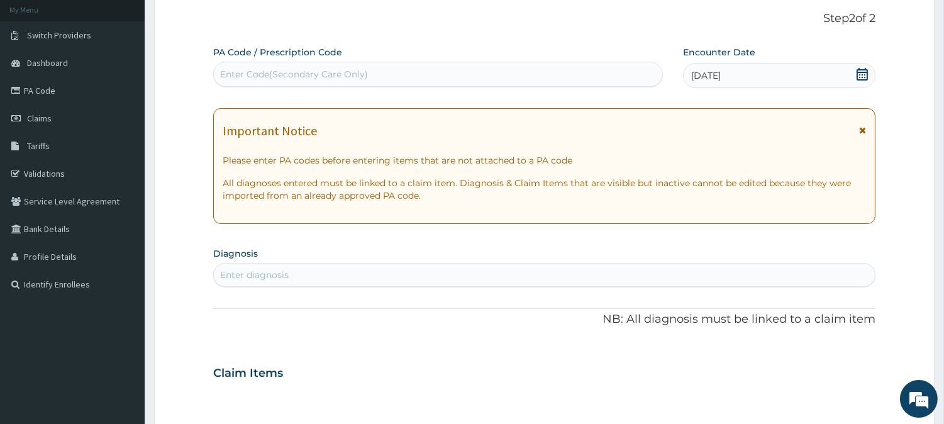
scroll to position [86, 0]
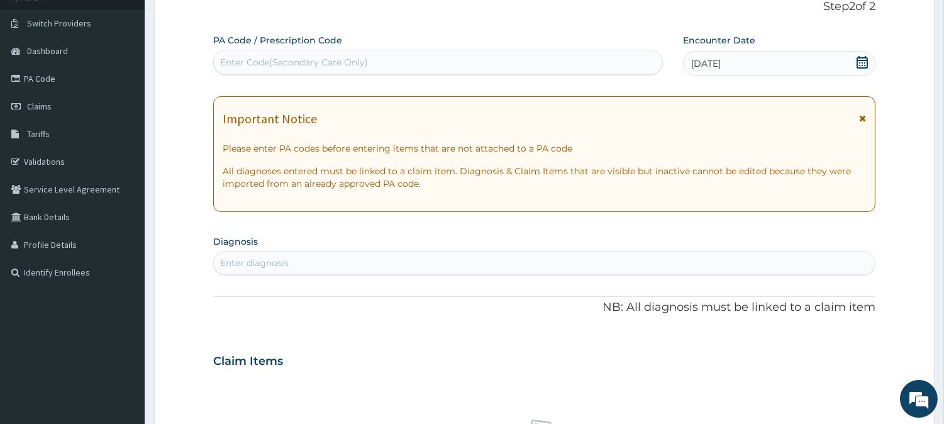
click at [359, 266] on div "Enter diagnosis" at bounding box center [544, 263] width 661 height 20
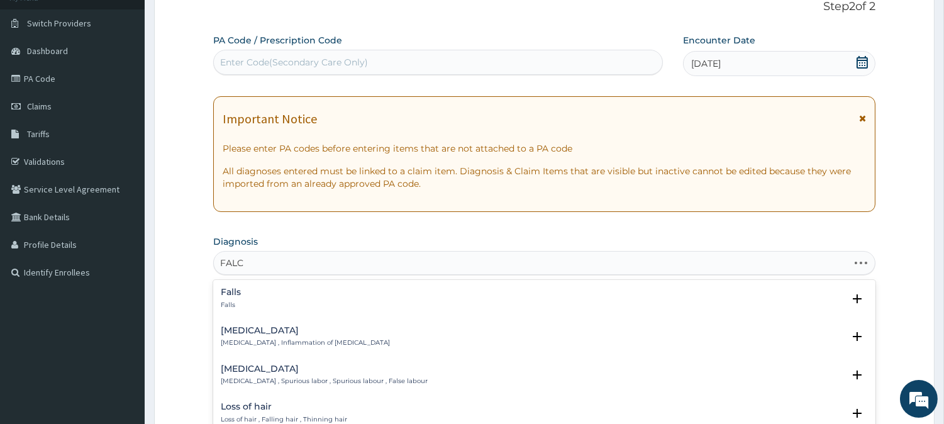
type input "FALCI"
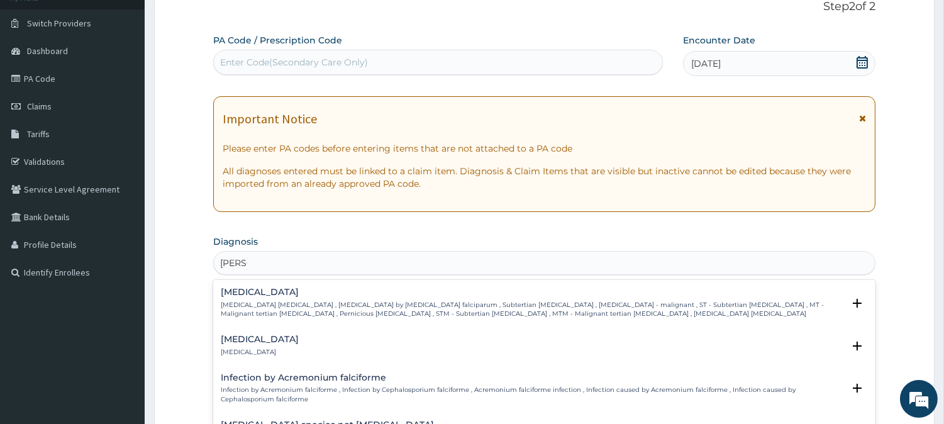
click at [324, 304] on p "Falciparum malaria , Malignant tertian malaria , Malaria by Plasmodium falcipar…" at bounding box center [532, 309] width 622 height 18
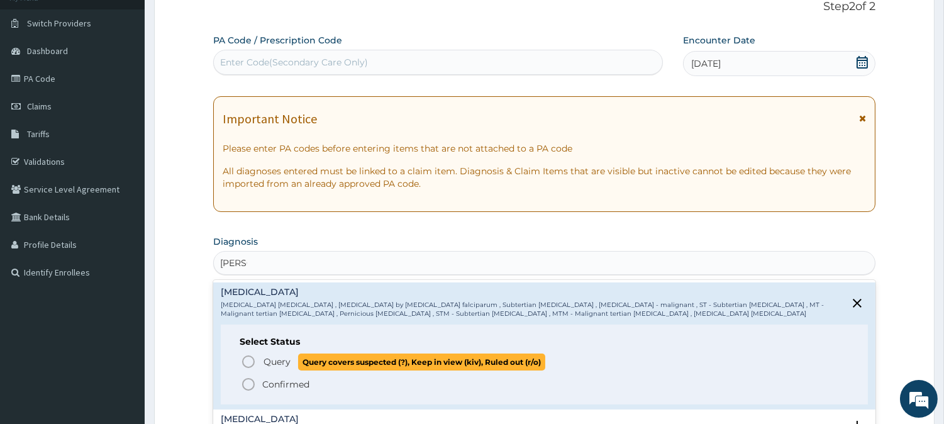
click at [251, 360] on icon "status option query" at bounding box center [248, 361] width 15 height 15
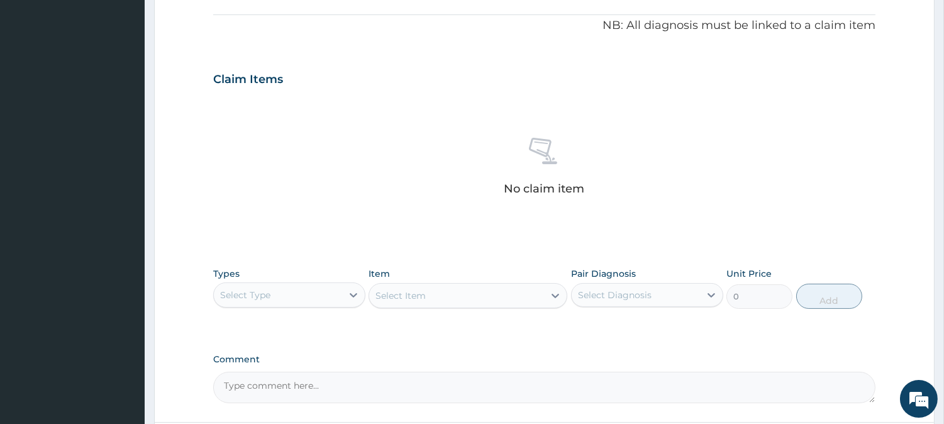
scroll to position [380, 0]
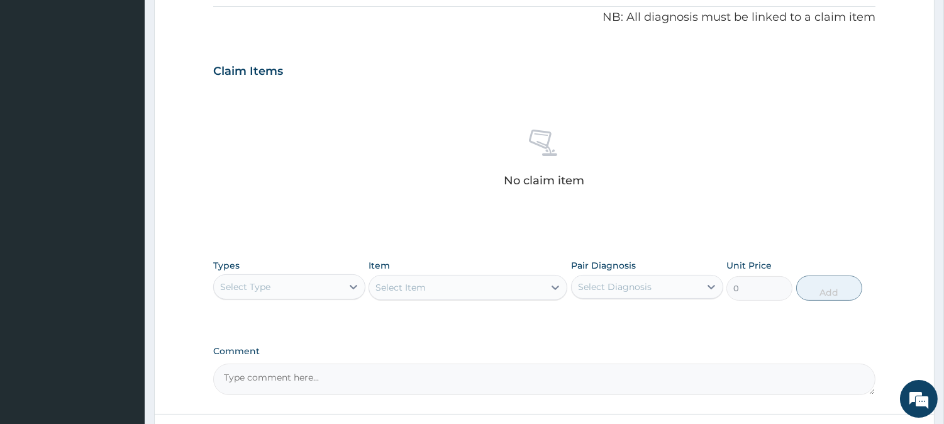
click at [273, 285] on div "Select Type" at bounding box center [278, 287] width 128 height 20
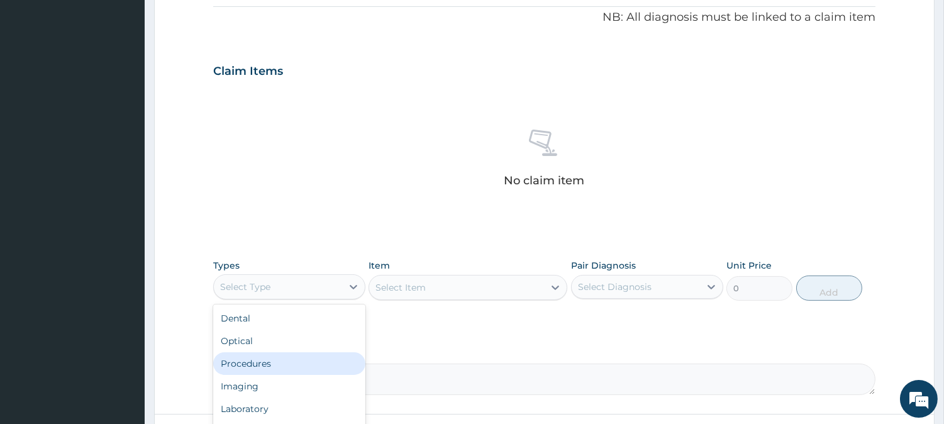
click at [255, 359] on div "Procedures" at bounding box center [289, 363] width 152 height 23
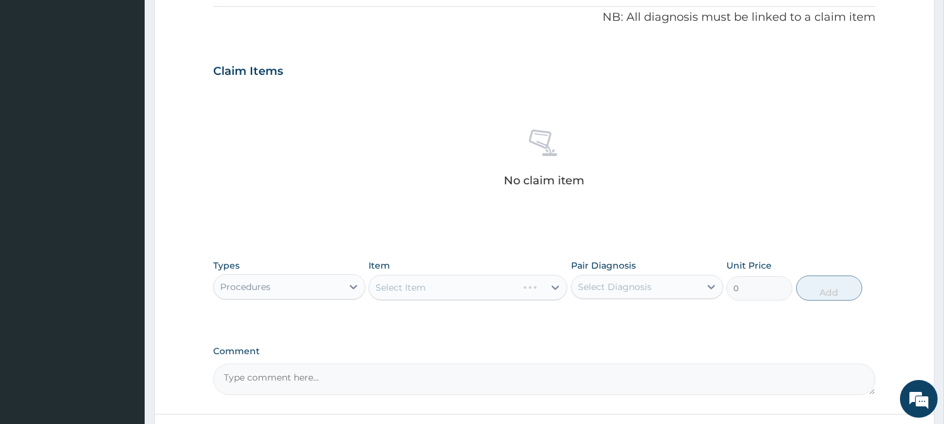
click at [394, 287] on div "Select Item" at bounding box center [467, 287] width 199 height 25
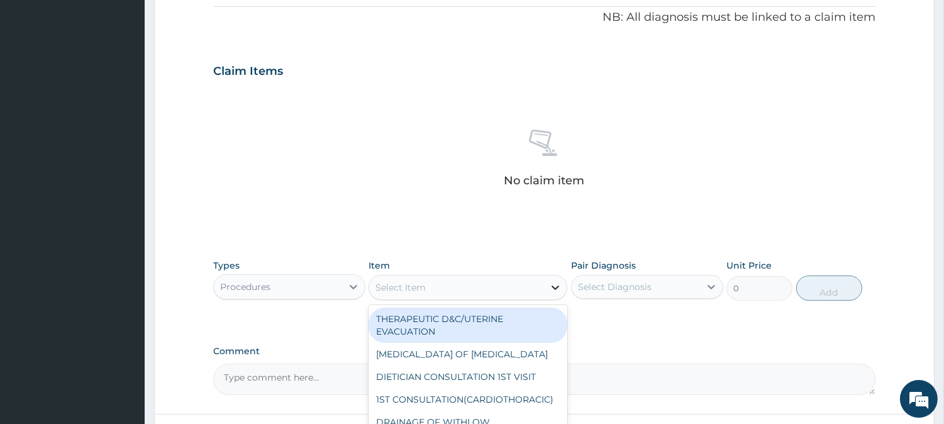
click at [555, 285] on icon at bounding box center [555, 287] width 13 height 13
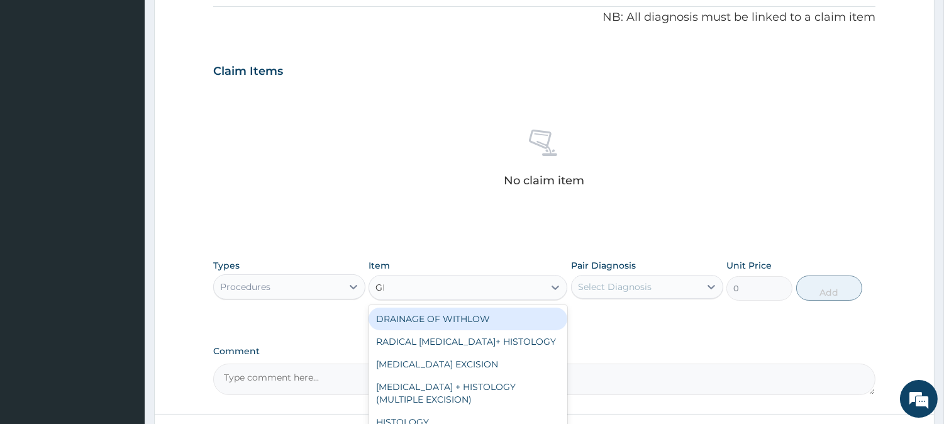
type input "G"
type input "CON"
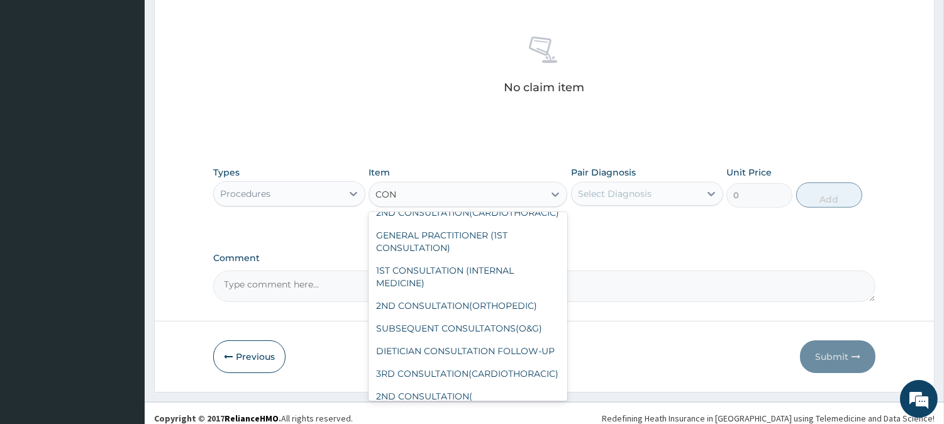
scroll to position [467, 0]
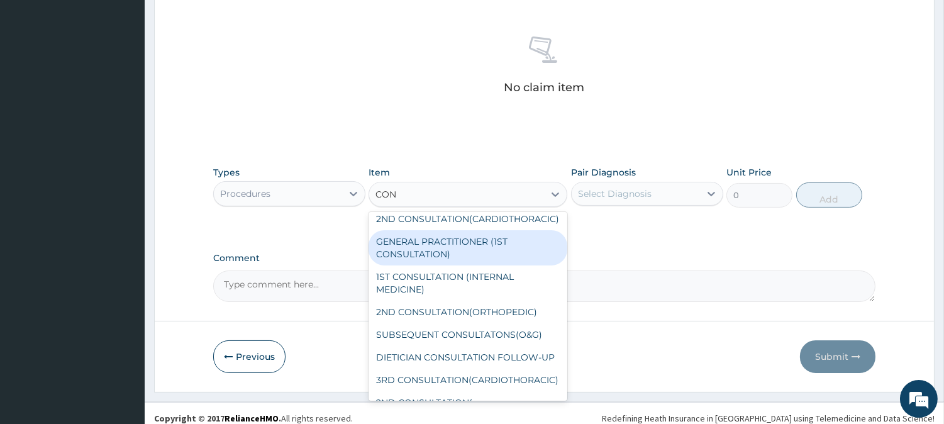
click at [460, 265] on div "GENERAL PRACTITIONER (1ST CONSULTATION)" at bounding box center [467, 247] width 199 height 35
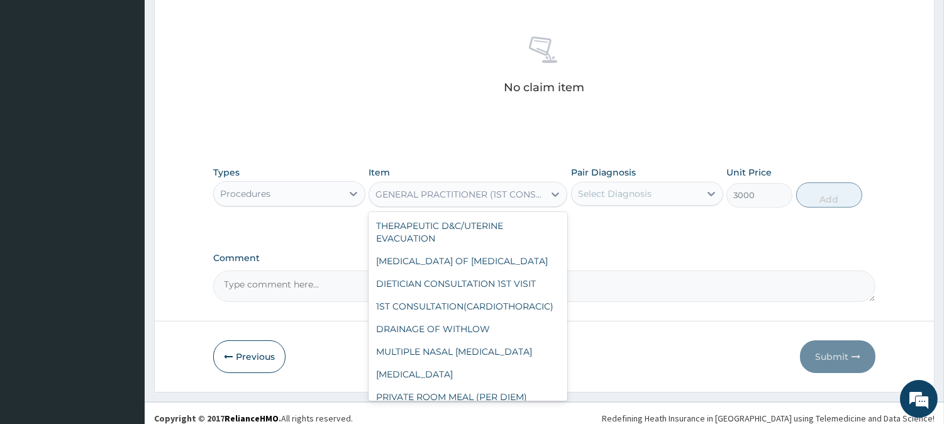
click at [527, 199] on div "GENERAL PRACTITIONER (1ST CONSULTATION)" at bounding box center [460, 194] width 170 height 13
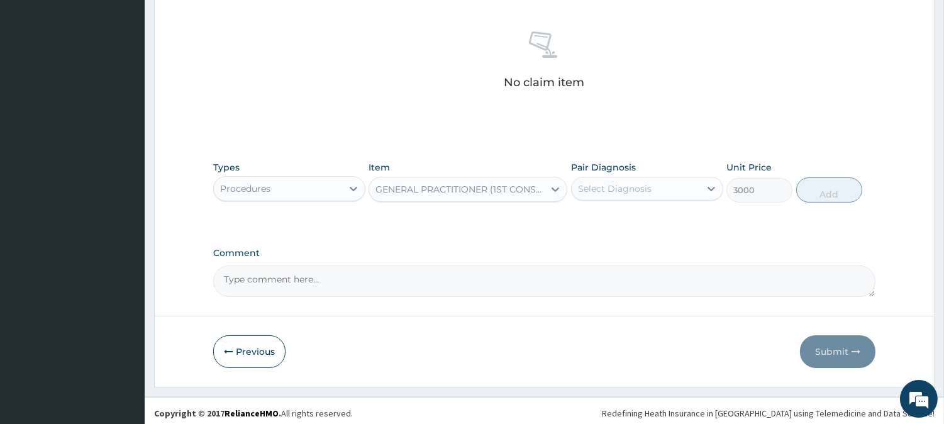
scroll to position [482, 0]
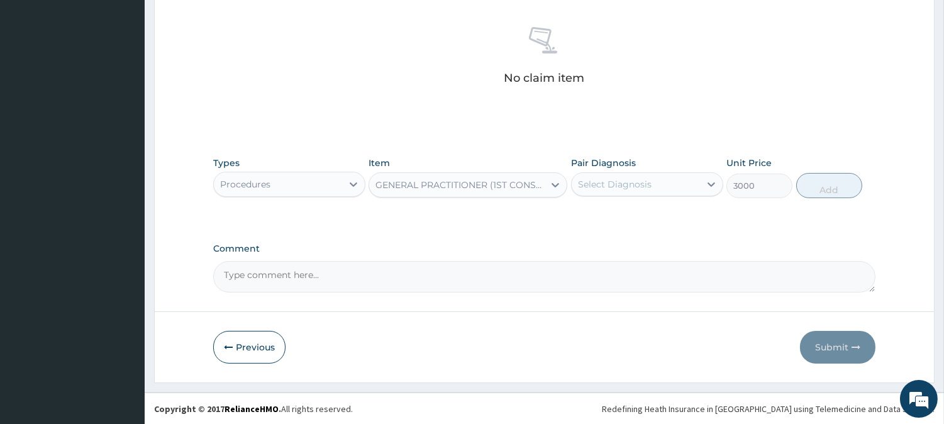
click at [420, 280] on textarea "Comment" at bounding box center [544, 276] width 662 height 31
click at [310, 179] on div "Procedures" at bounding box center [278, 184] width 128 height 20
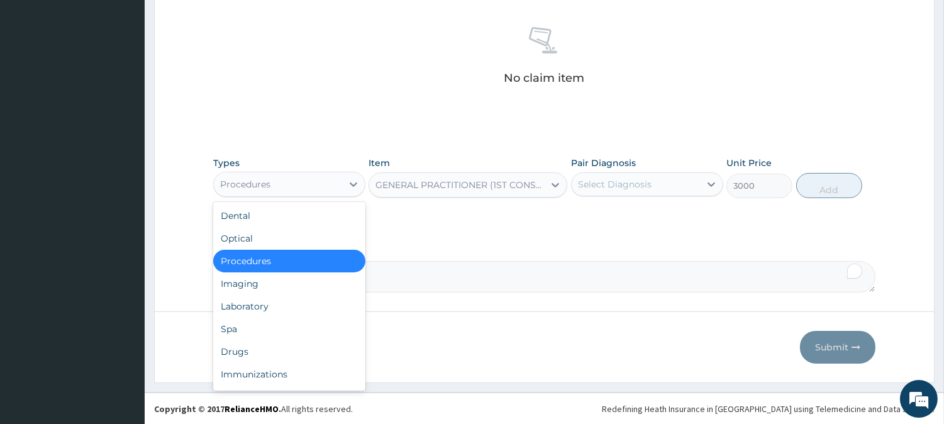
click at [294, 253] on div "Procedures" at bounding box center [289, 261] width 152 height 23
type input "0"
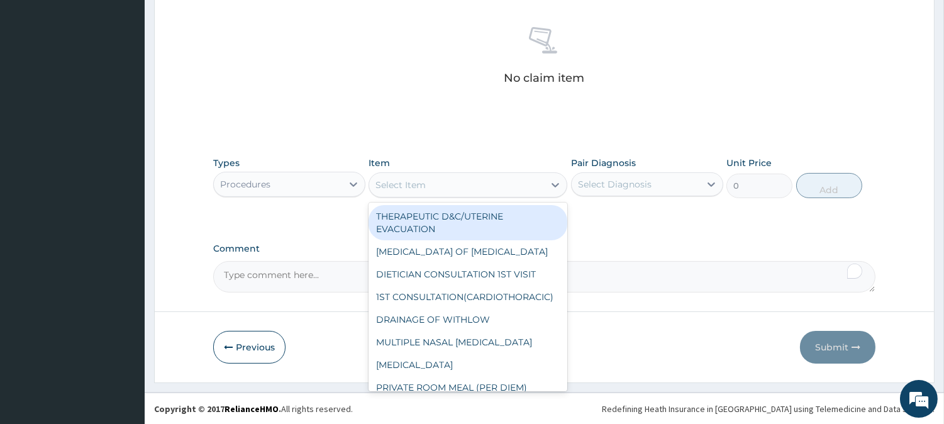
click at [428, 187] on div "Select Item" at bounding box center [456, 185] width 175 height 20
click at [556, 180] on icon at bounding box center [555, 185] width 13 height 13
click at [533, 183] on div "Select Item" at bounding box center [456, 185] width 175 height 20
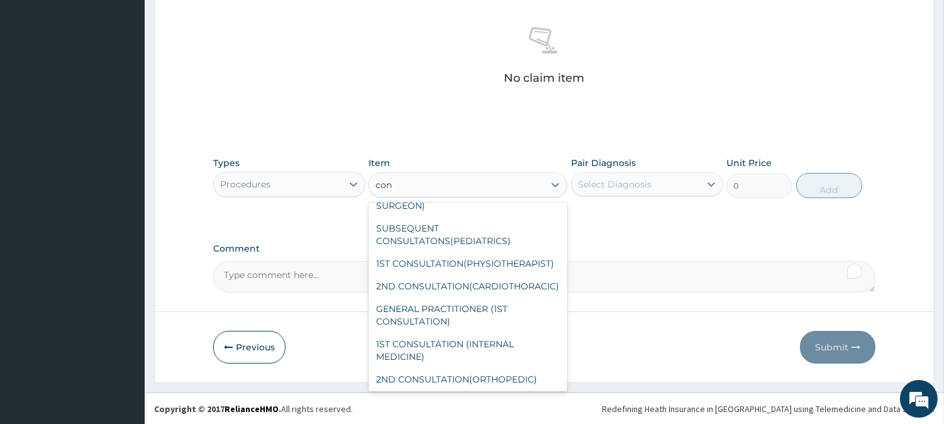
scroll to position [0, 0]
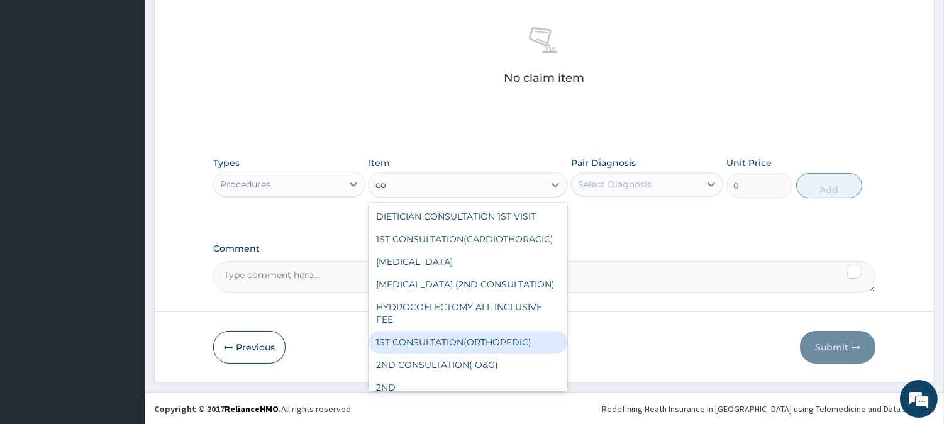
type input "c"
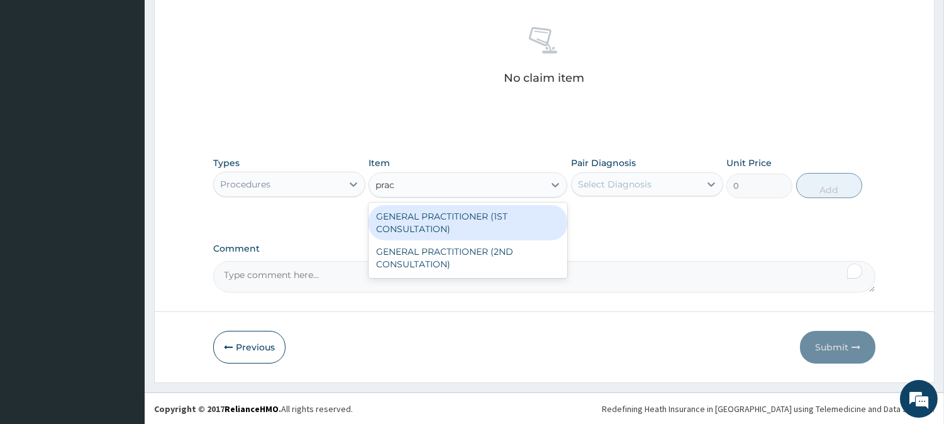
type input "pract"
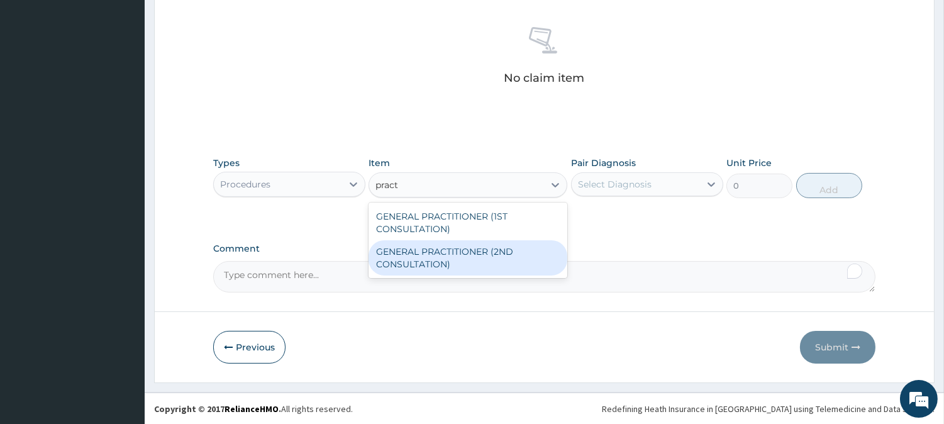
click at [460, 250] on div "GENERAL PRACTITIONER (2ND CONSULTATION)" at bounding box center [467, 257] width 199 height 35
type input "1800"
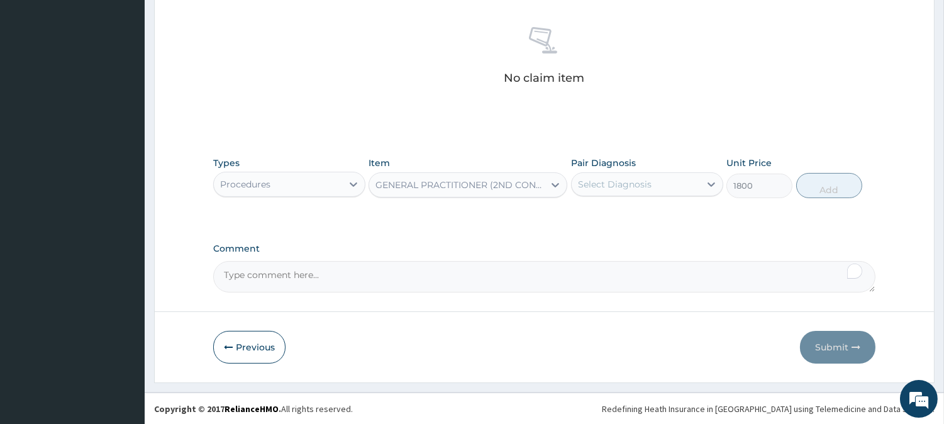
click at [617, 179] on div "Select Diagnosis" at bounding box center [615, 184] width 74 height 13
click at [614, 211] on label "Falciparum malaria" at bounding box center [631, 215] width 78 height 13
checkbox input "true"
click at [815, 190] on button "Add" at bounding box center [829, 185] width 66 height 25
type input "0"
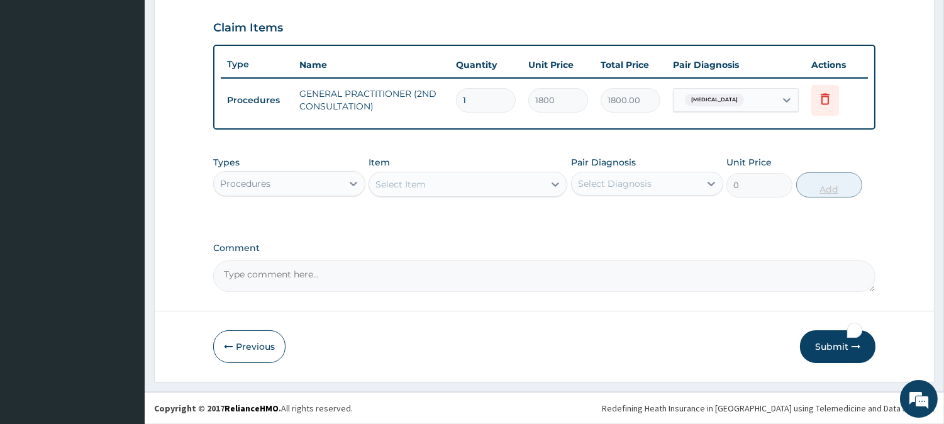
scroll to position [422, 0]
click at [839, 351] on button "Submit" at bounding box center [837, 347] width 75 height 33
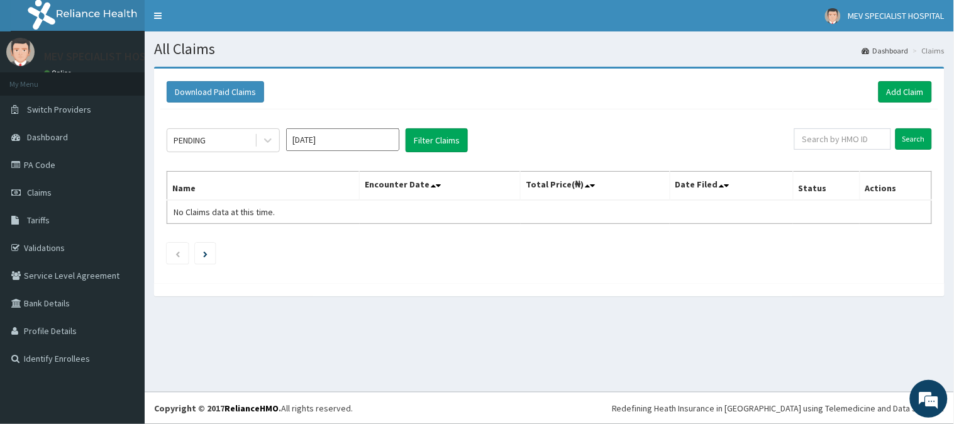
click at [387, 136] on input "[DATE]" at bounding box center [342, 139] width 113 height 23
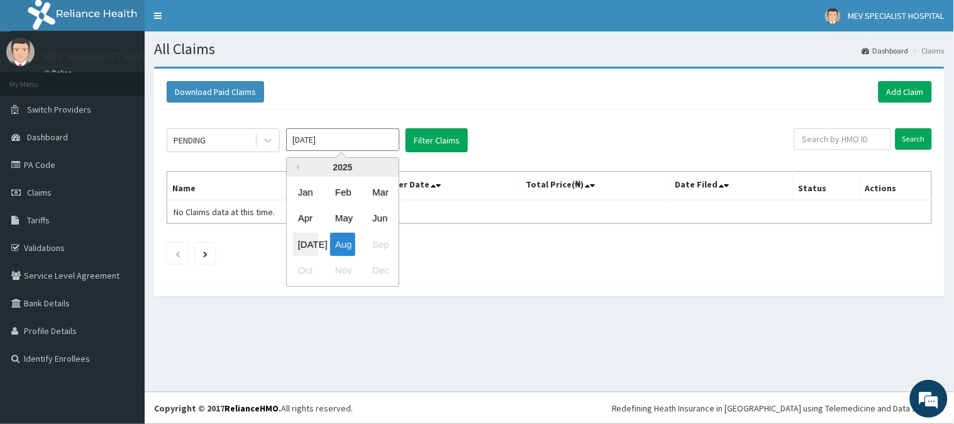
click at [308, 234] on div "[DATE]" at bounding box center [305, 244] width 25 height 23
type input "[DATE]"
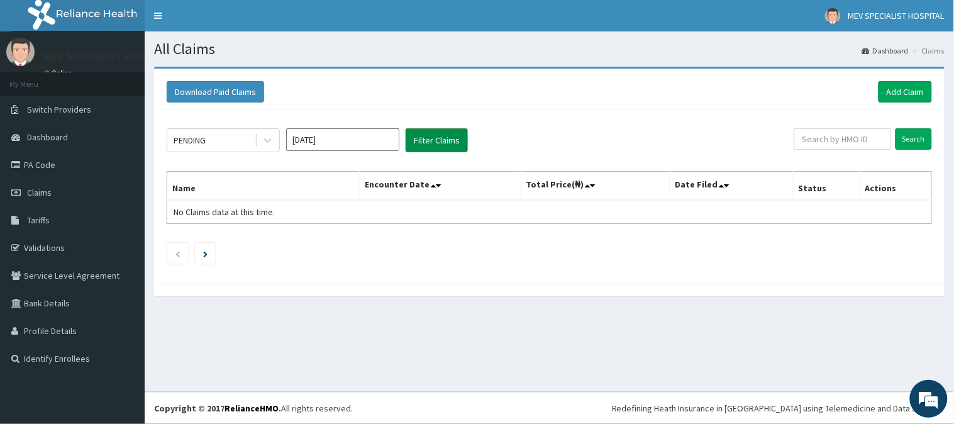
click at [449, 141] on button "Filter Claims" at bounding box center [436, 140] width 62 height 24
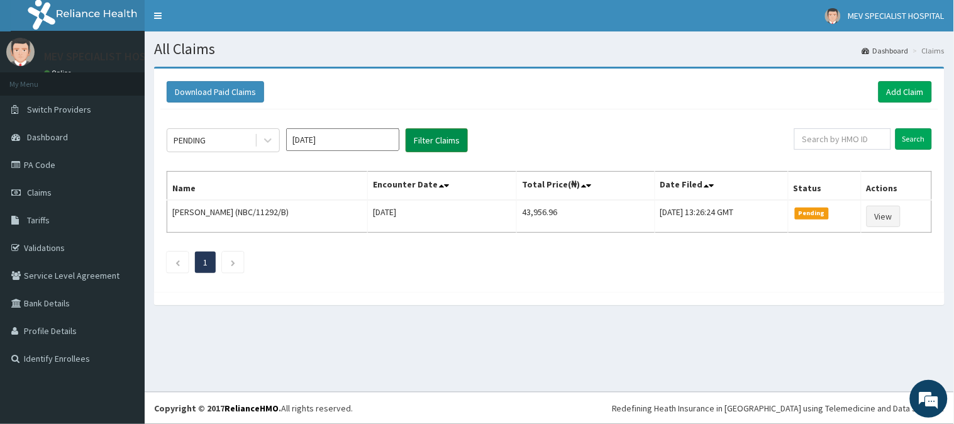
click at [449, 141] on button "Filter Claims" at bounding box center [436, 140] width 62 height 24
click at [229, 260] on li at bounding box center [233, 261] width 22 height 21
click at [206, 138] on div "PENDING" at bounding box center [189, 140] width 32 height 13
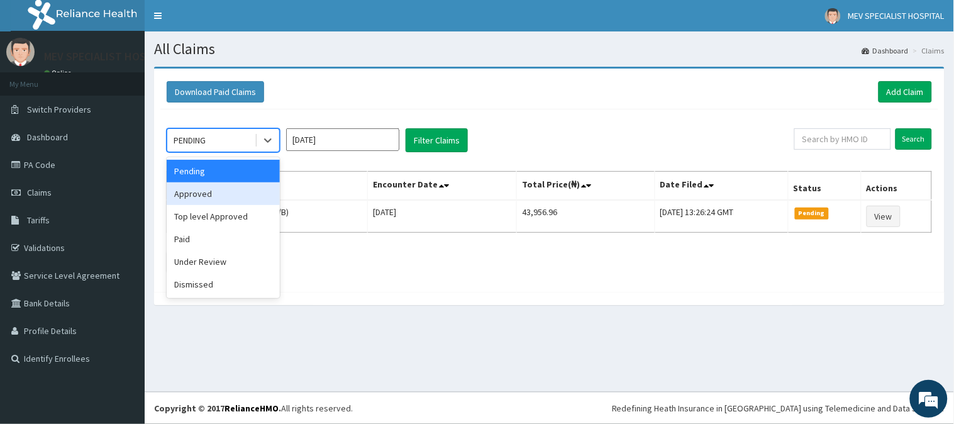
click at [202, 192] on div "Approved" at bounding box center [223, 193] width 113 height 23
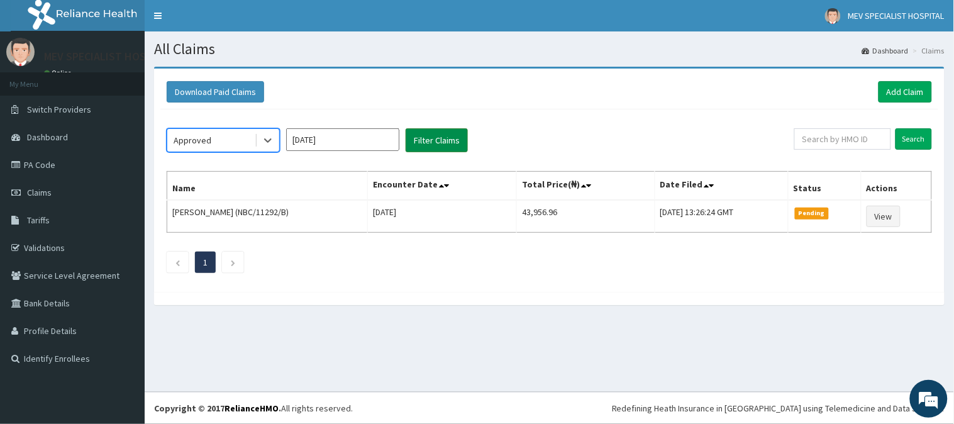
click at [441, 140] on button "Filter Claims" at bounding box center [436, 140] width 62 height 24
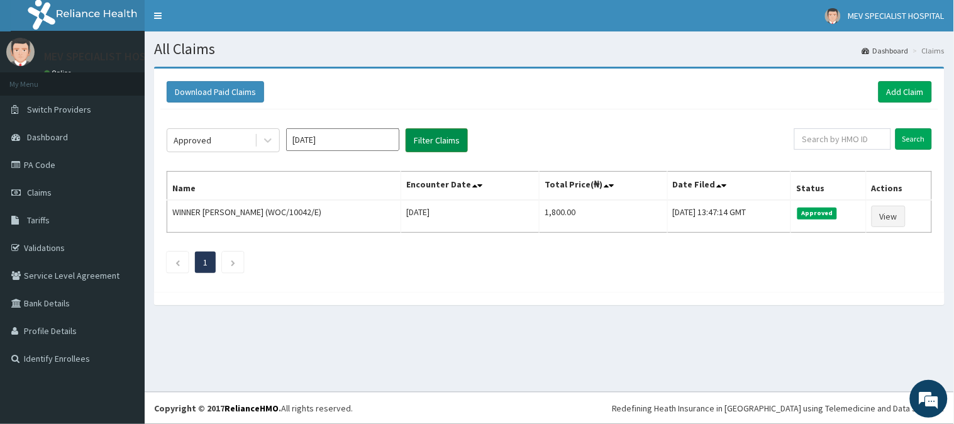
click at [441, 140] on button "Filter Claims" at bounding box center [436, 140] width 62 height 24
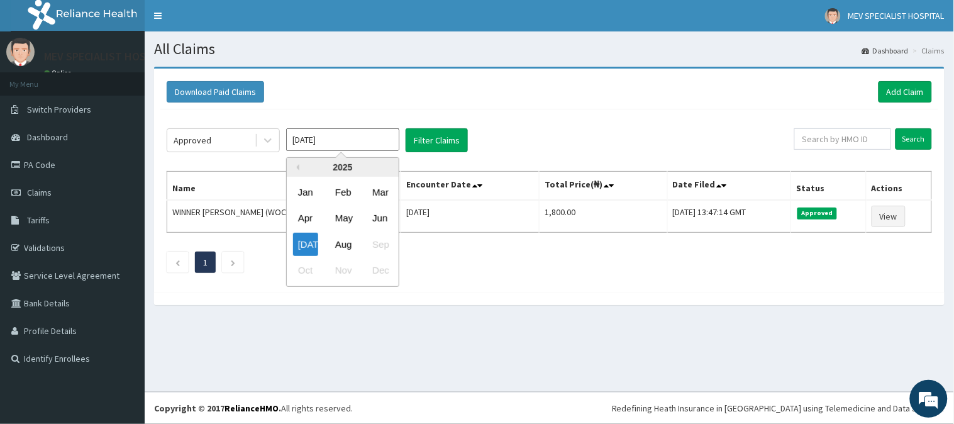
click at [368, 137] on input "Jul 2025" at bounding box center [342, 139] width 113 height 23
click at [525, 246] on div "Approved Jul 2025 Previous Year 2025 Jan Feb Mar Apr May Jun Jul Aug Sep Oct No…" at bounding box center [549, 197] width 778 height 176
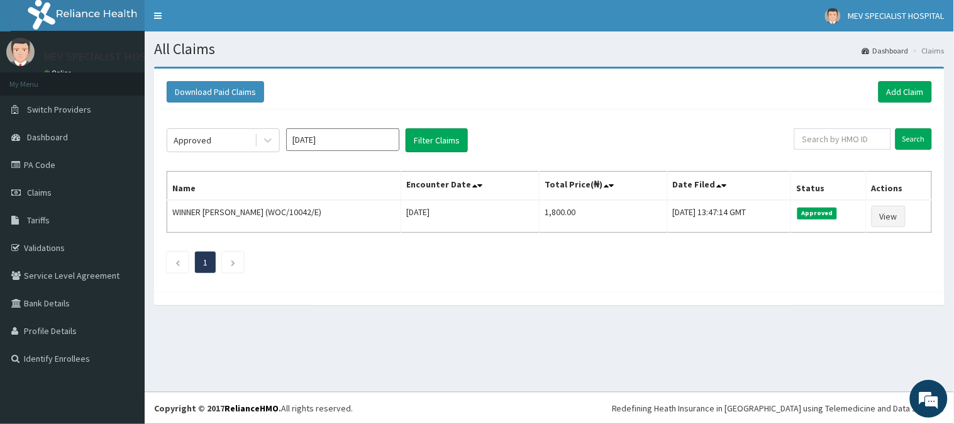
click at [920, 79] on div "Download Paid Claims Add Claim" at bounding box center [549, 92] width 778 height 35
click at [909, 95] on link "Add Claim" at bounding box center [904, 91] width 53 height 21
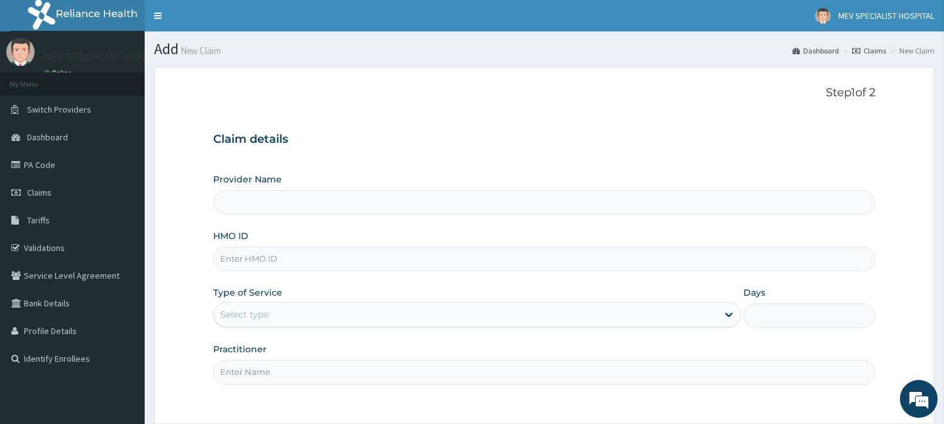
type input "MEV SPECIALIST HOSPITAL"
click at [383, 208] on input "MEV SPECIALIST HOSPITAL" at bounding box center [544, 202] width 662 height 25
click at [351, 209] on input "MEV SPECIALIST HOSPITAL" at bounding box center [544, 202] width 662 height 25
click at [295, 253] on input "HMO ID" at bounding box center [544, 258] width 662 height 25
type input "KLN/10051/A"
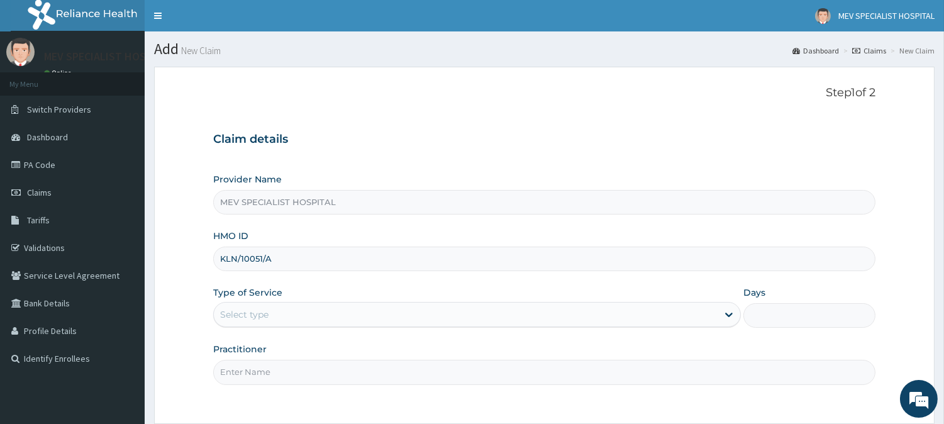
click at [283, 309] on div "Select type" at bounding box center [466, 314] width 504 height 20
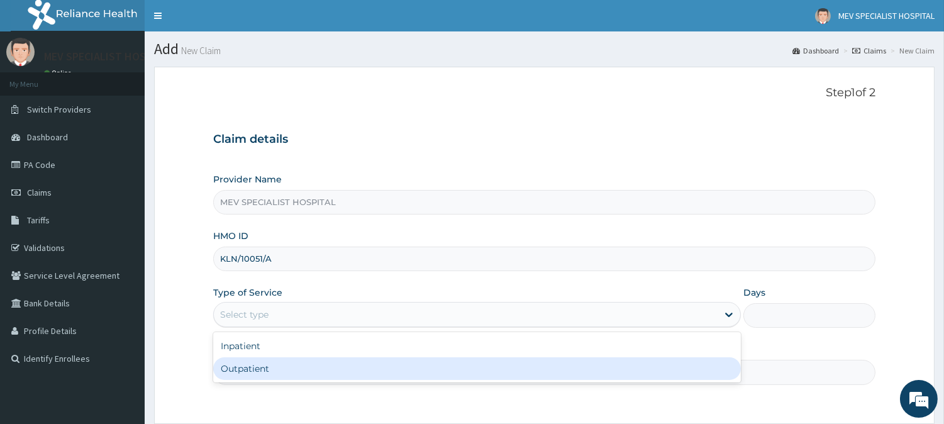
click at [260, 365] on div "Outpatient" at bounding box center [476, 368] width 527 height 23
type input "1"
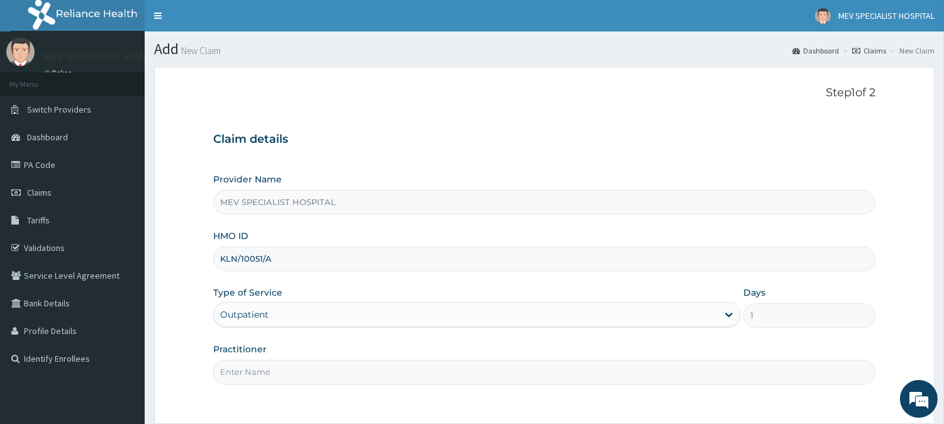
click at [258, 370] on input "Practitioner" at bounding box center [544, 372] width 662 height 25
type input "DR RHODA"
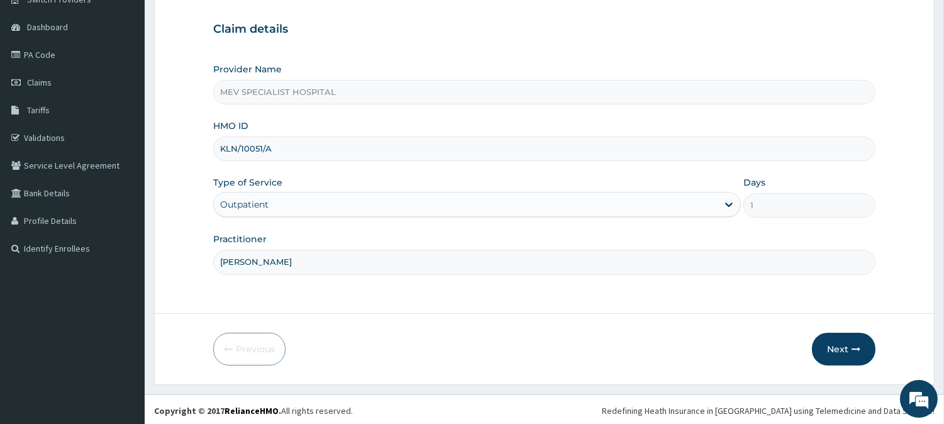
scroll to position [112, 0]
click at [838, 350] on button "Next" at bounding box center [843, 347] width 63 height 33
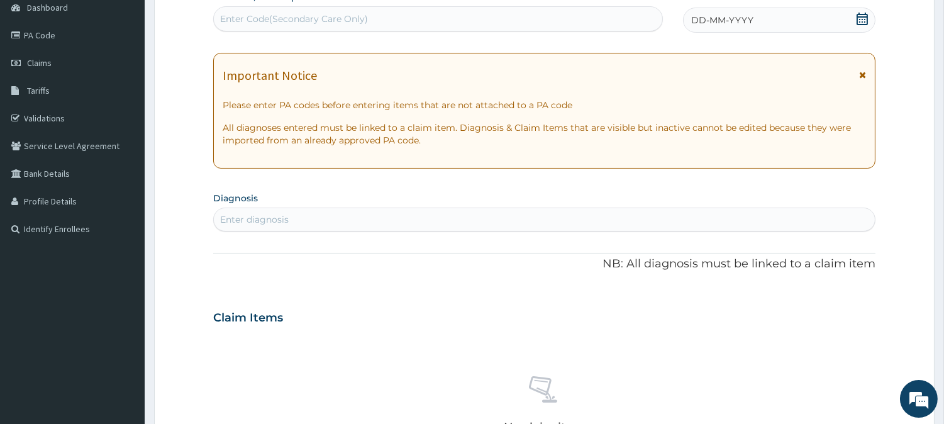
scroll to position [59, 0]
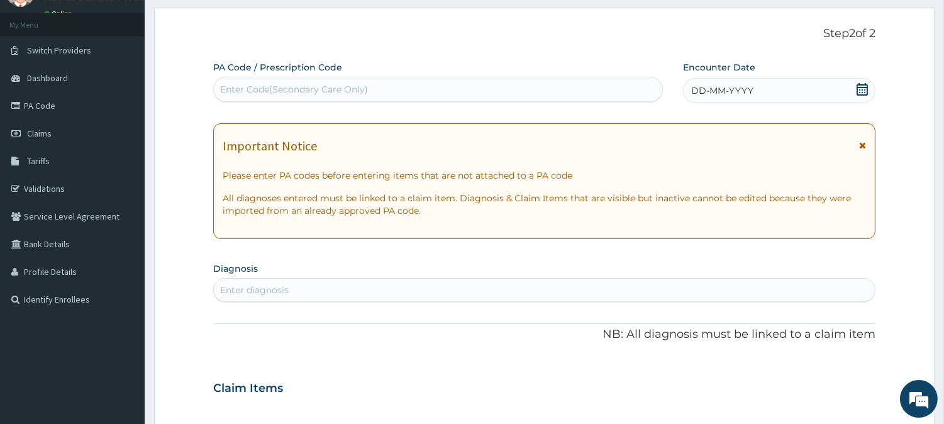
click at [866, 89] on icon at bounding box center [862, 89] width 13 height 13
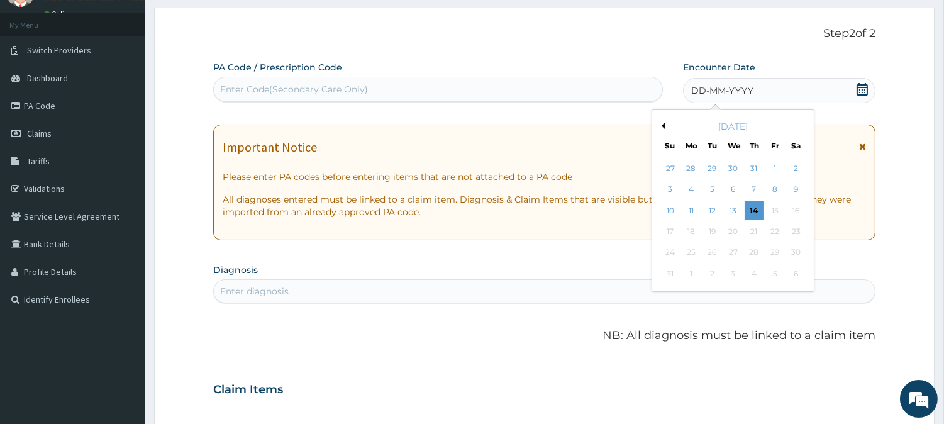
click at [664, 126] on div "August 2025" at bounding box center [732, 126] width 151 height 13
click at [663, 126] on button "Previous Month" at bounding box center [661, 126] width 6 height 6
click at [707, 251] on div "29" at bounding box center [711, 252] width 19 height 19
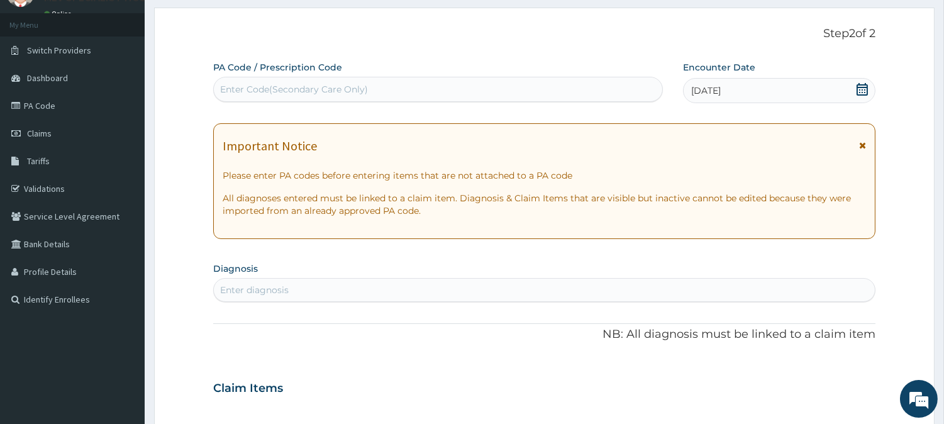
click at [374, 283] on div "Enter diagnosis" at bounding box center [544, 290] width 661 height 20
type input "F"
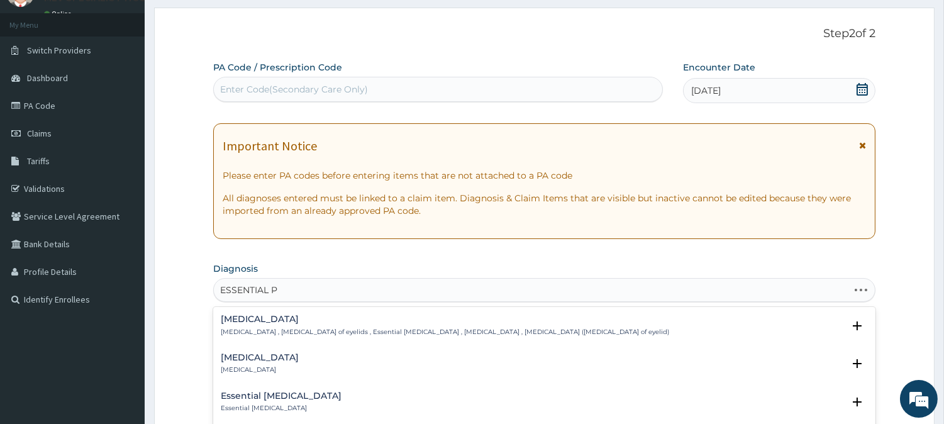
type input "ESSENTIAL PR"
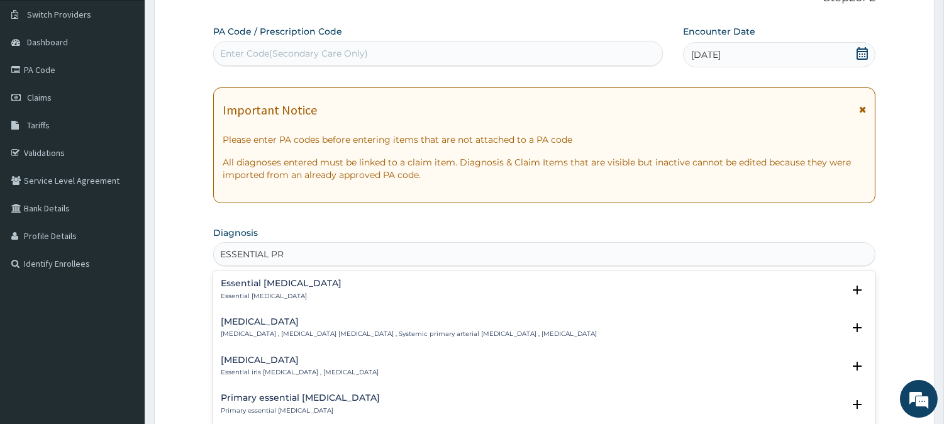
scroll to position [102, 0]
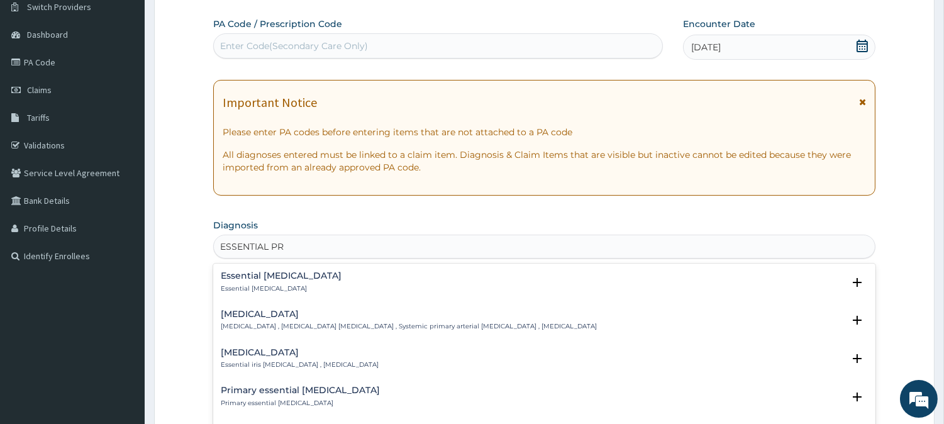
click at [303, 308] on div "Essential hypertension Essential hypertension , Idiopathic hypertension , Syste…" at bounding box center [544, 323] width 662 height 38
click at [300, 311] on h4 "Essential hypertension" at bounding box center [409, 313] width 376 height 9
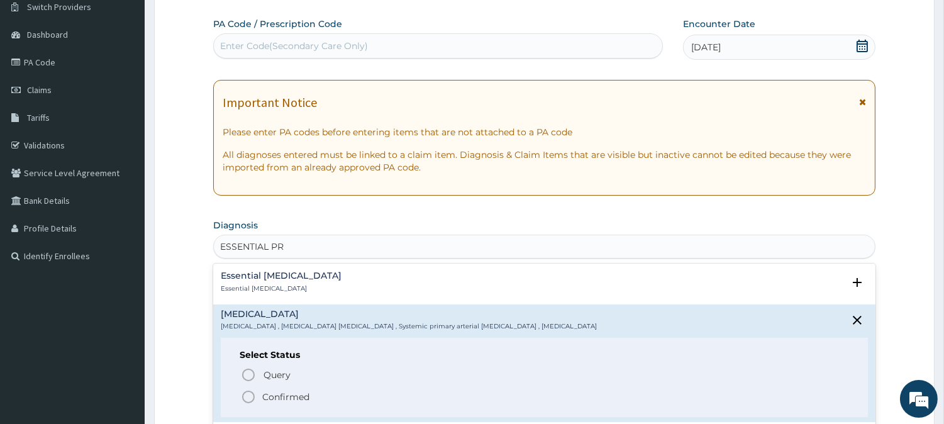
click at [248, 392] on icon "status option filled" at bounding box center [248, 396] width 15 height 15
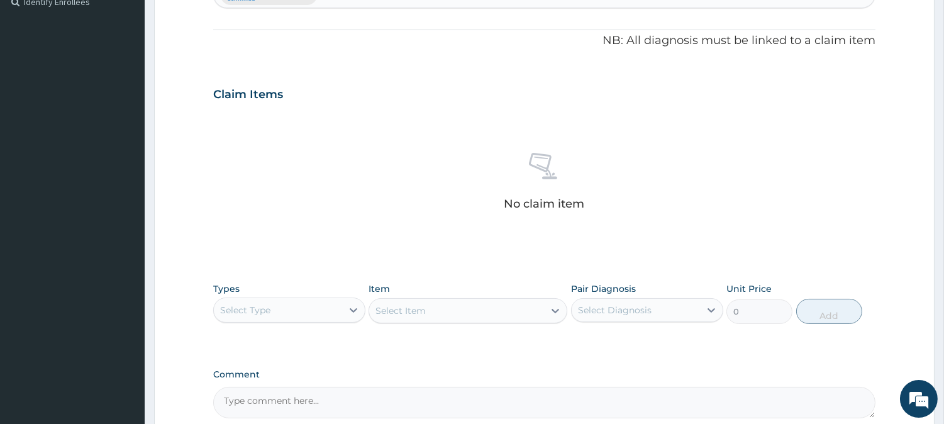
scroll to position [363, 0]
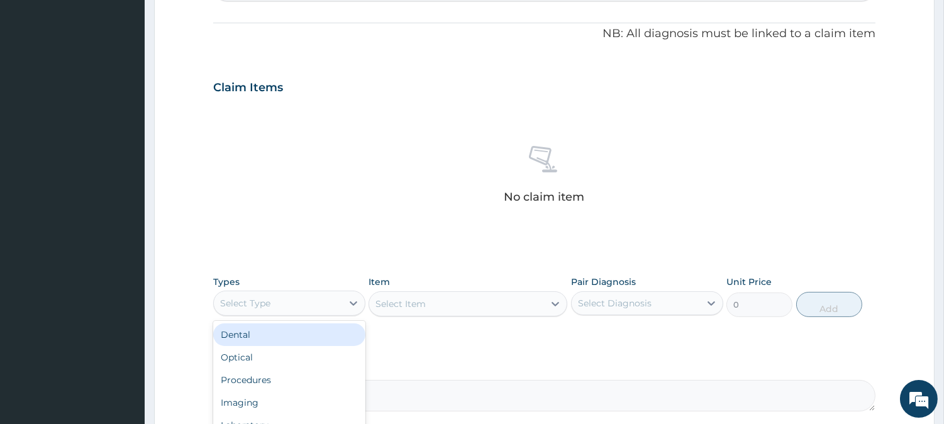
click at [312, 312] on div "Select Type" at bounding box center [289, 302] width 152 height 25
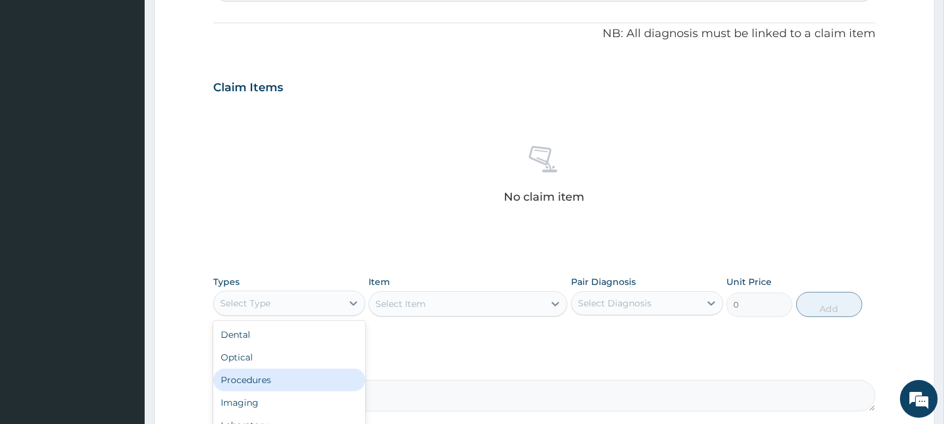
click at [255, 375] on div "Procedures" at bounding box center [289, 379] width 152 height 23
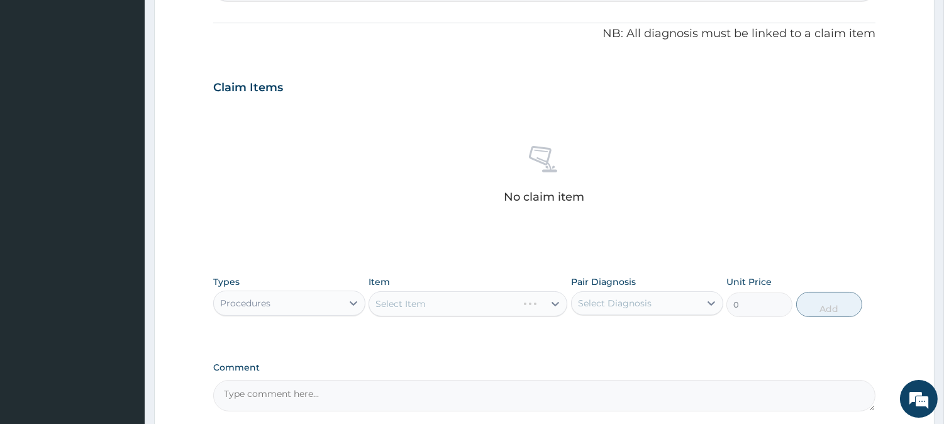
click at [410, 297] on div "Select Item" at bounding box center [467, 303] width 199 height 25
click at [410, 300] on div "Select Item" at bounding box center [467, 303] width 199 height 25
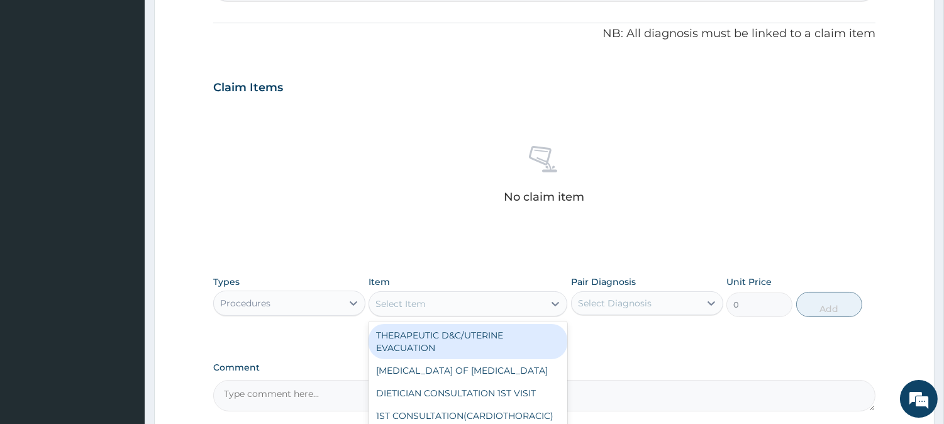
click at [439, 303] on div "Select Item" at bounding box center [456, 304] width 175 height 20
type input "PRACT"
click at [464, 328] on div "GENERAL PRACTITIONER (1ST CONSULTATION)" at bounding box center [467, 341] width 199 height 35
type input "3000"
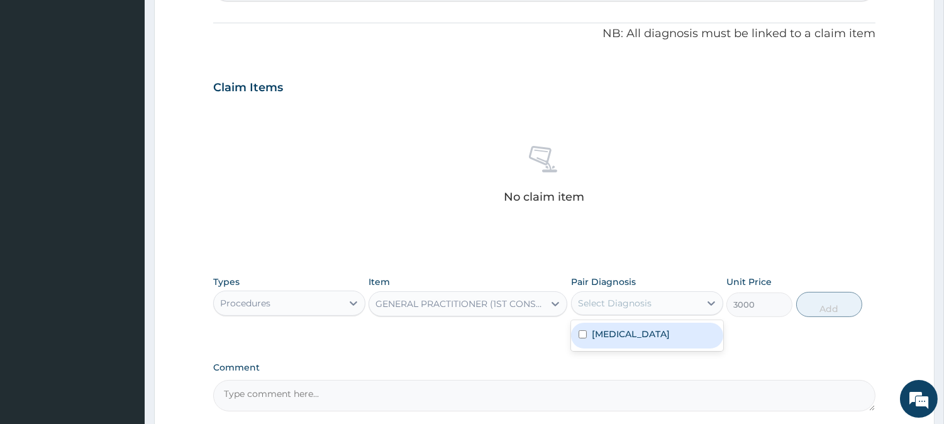
click at [627, 305] on div "Select Diagnosis" at bounding box center [615, 303] width 74 height 13
click at [580, 329] on div "Essential hypertension" at bounding box center [647, 335] width 152 height 26
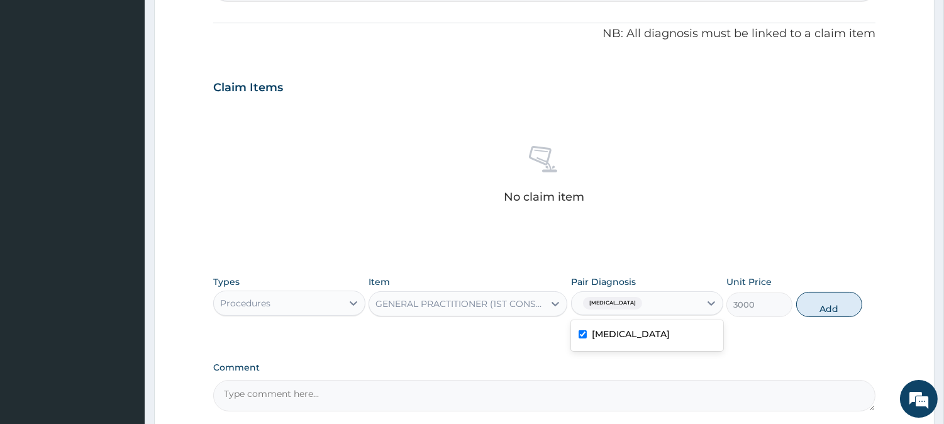
click at [610, 333] on label "Essential hypertension" at bounding box center [631, 334] width 78 height 13
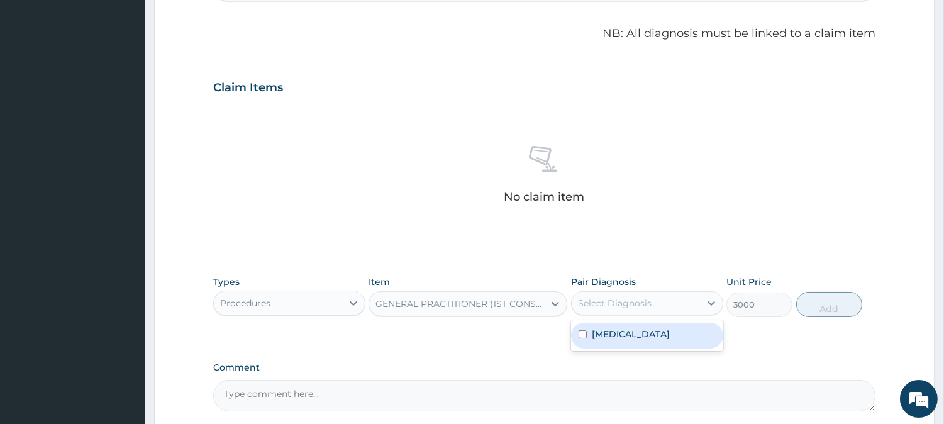
click at [610, 333] on label "Essential hypertension" at bounding box center [631, 334] width 78 height 13
checkbox input "true"
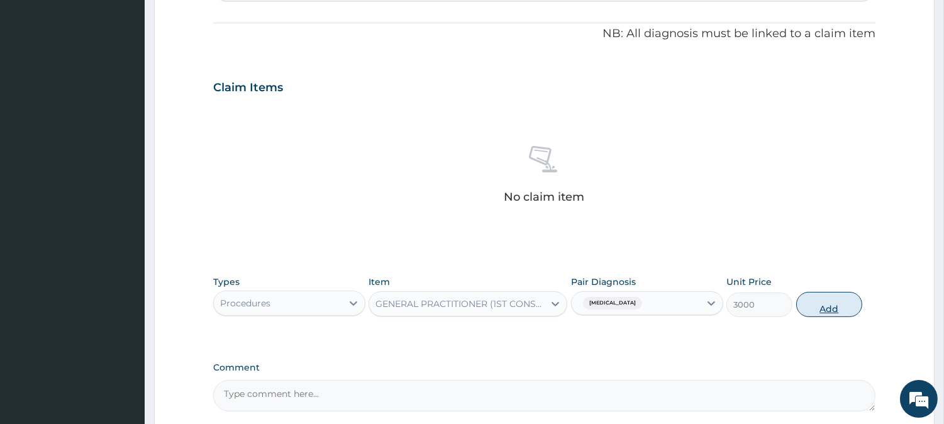
click at [807, 312] on button "Add" at bounding box center [829, 304] width 66 height 25
type input "0"
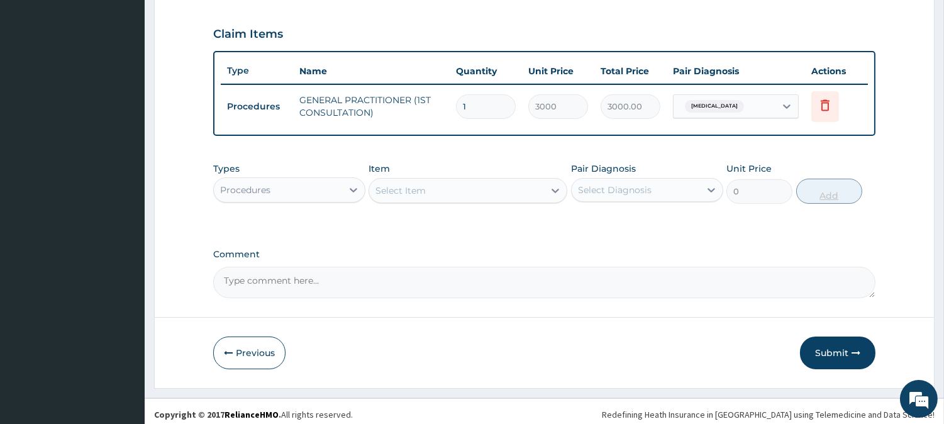
scroll to position [422, 0]
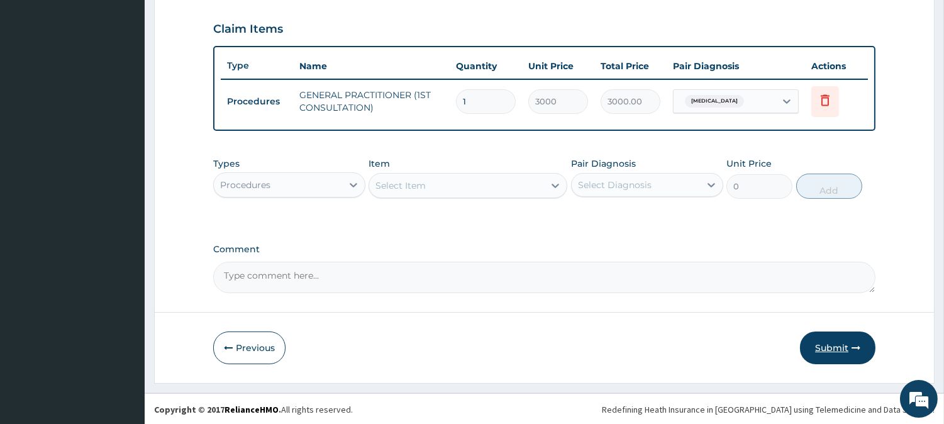
click at [839, 341] on button "Submit" at bounding box center [837, 347] width 75 height 33
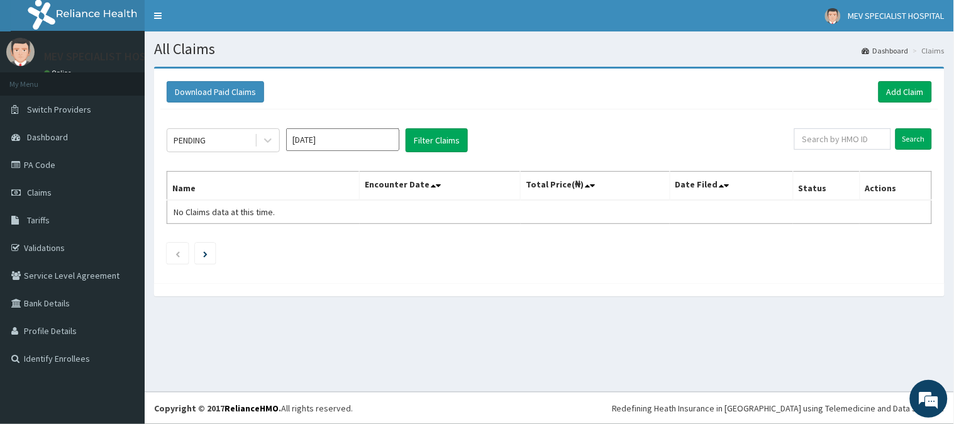
click at [375, 141] on input "[DATE]" at bounding box center [342, 139] width 113 height 23
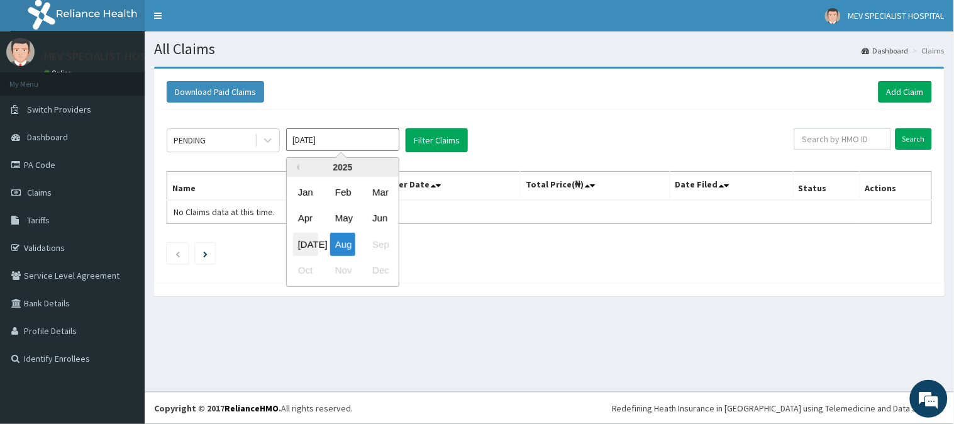
click at [312, 234] on div "[DATE]" at bounding box center [305, 244] width 25 height 23
type input "[DATE]"
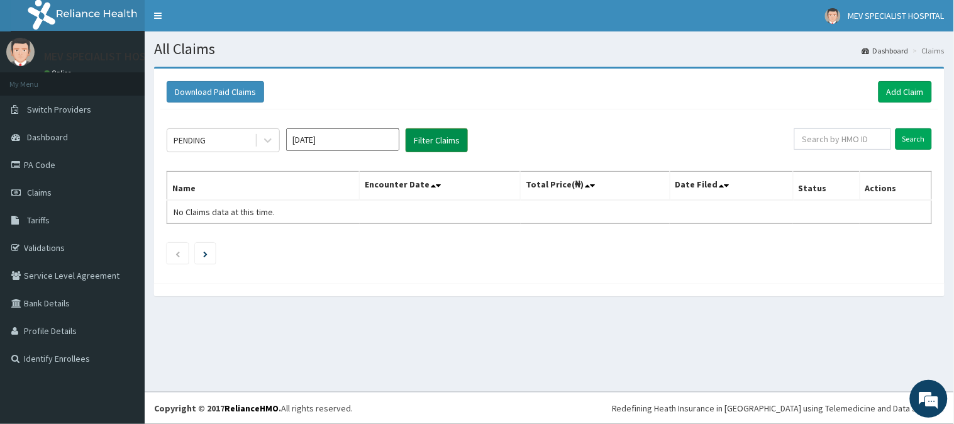
click at [448, 145] on button "Filter Claims" at bounding box center [436, 140] width 62 height 24
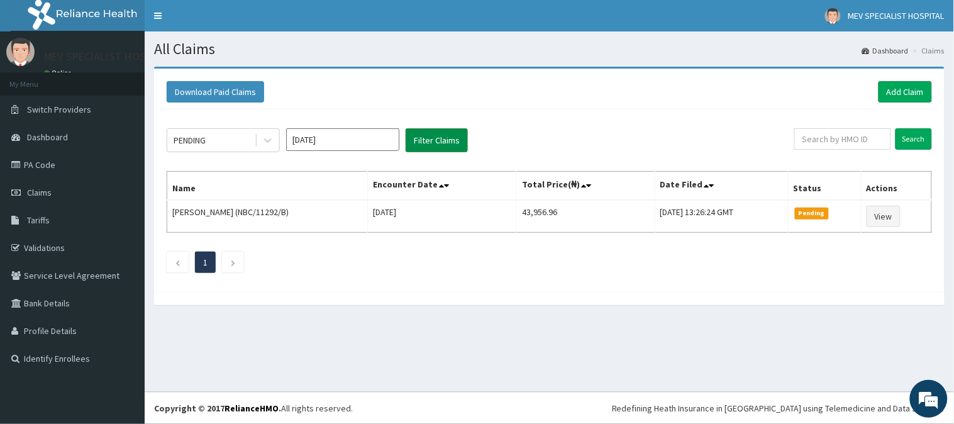
click at [448, 143] on button "Filter Claims" at bounding box center [436, 140] width 62 height 24
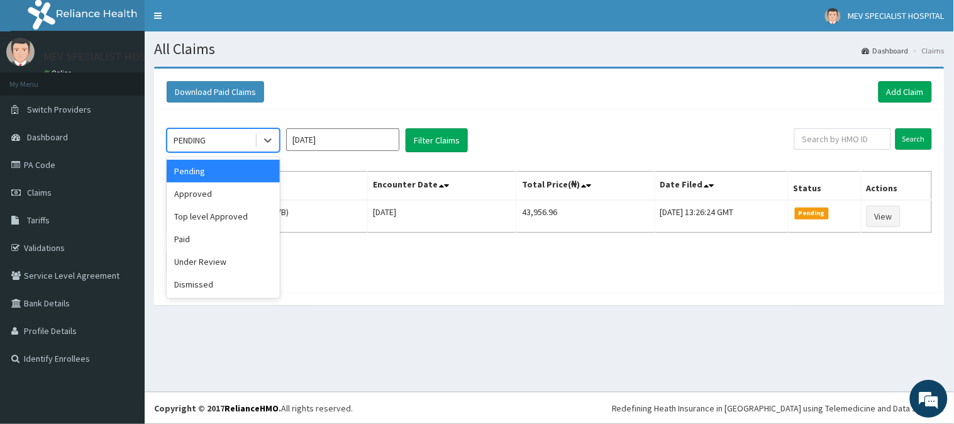
click at [206, 136] on div "PENDING" at bounding box center [189, 140] width 32 height 13
click at [194, 200] on div "Approved" at bounding box center [223, 193] width 113 height 23
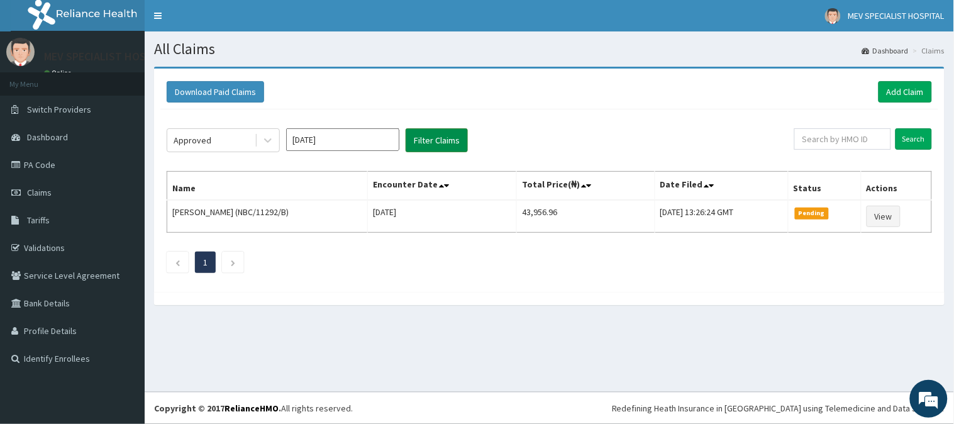
click at [438, 143] on button "Filter Claims" at bounding box center [436, 140] width 62 height 24
